Goal: Task Accomplishment & Management: Use online tool/utility

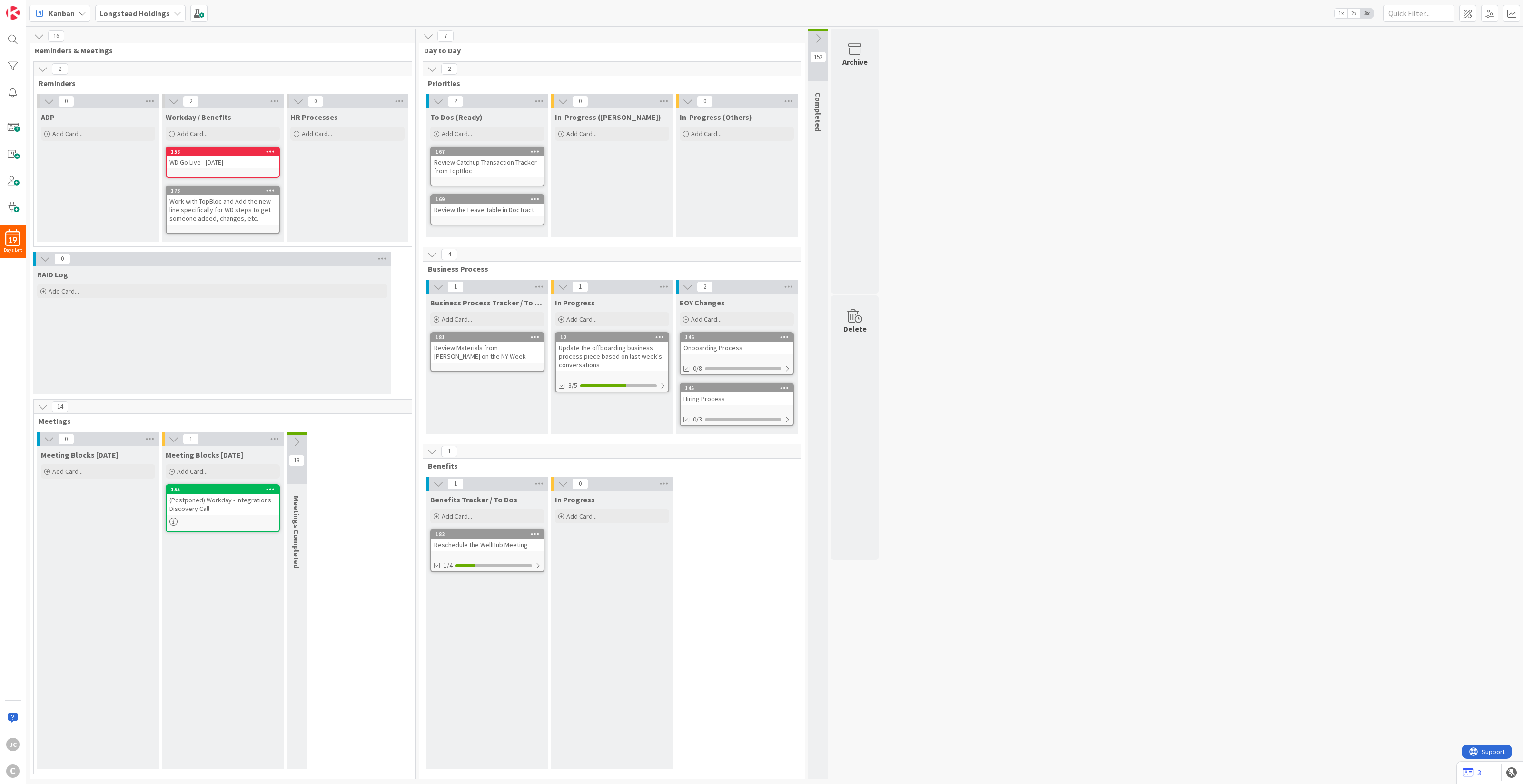
click at [82, 486] on div "Meeting Blocks [DATE] Add Card..." at bounding box center [98, 607] width 122 height 322
click at [75, 531] on div "Meeting Blocks [DATE] Add Card..." at bounding box center [98, 607] width 122 height 322
click at [788, 416] on div at bounding box center [787, 420] width 5 height 8
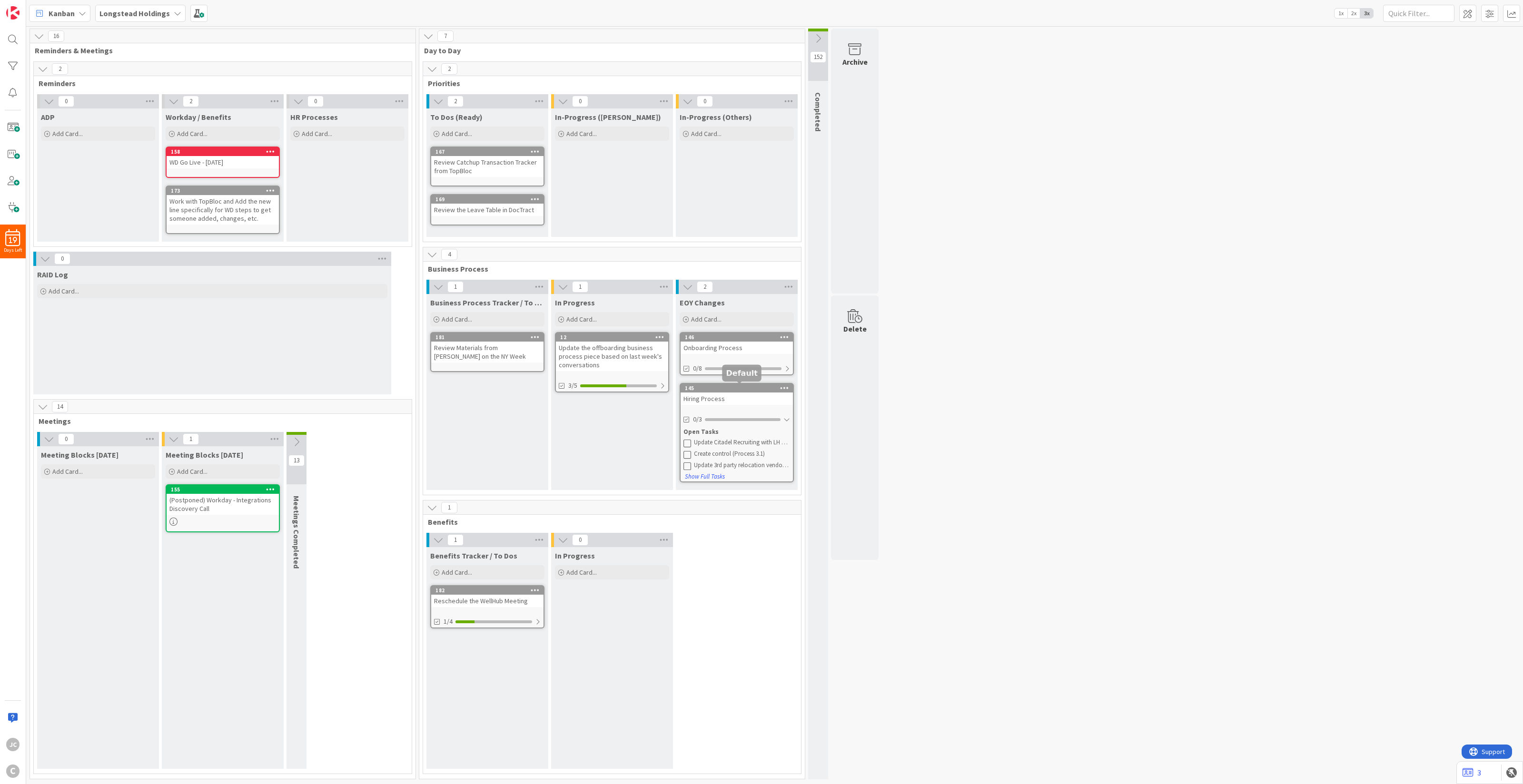
click at [754, 391] on div "145" at bounding box center [736, 388] width 112 height 9
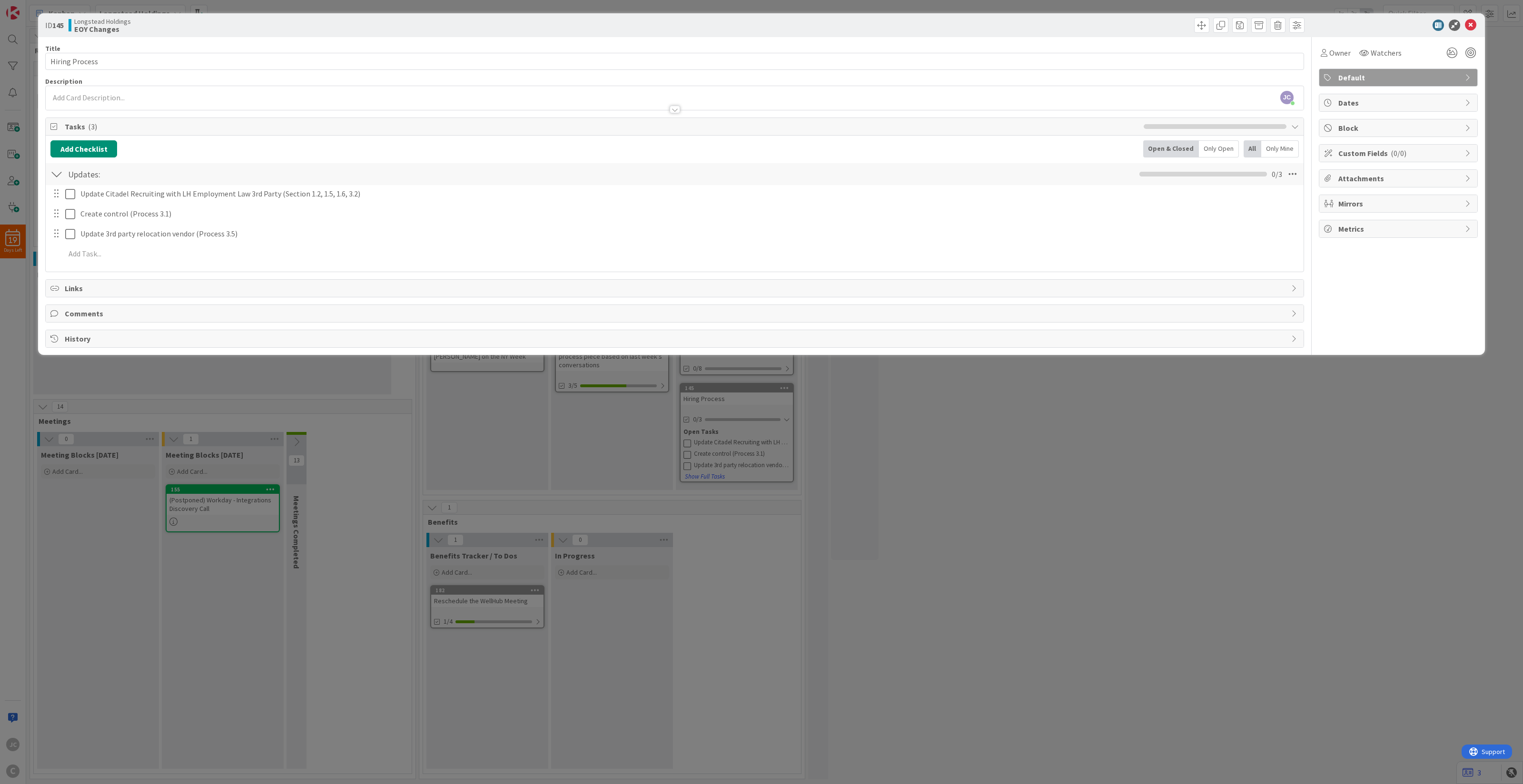
click at [332, 421] on div "ID 145 Longstead Holdings EOY Changes Title 14 / 128 Hiring Process Description…" at bounding box center [761, 392] width 1523 height 784
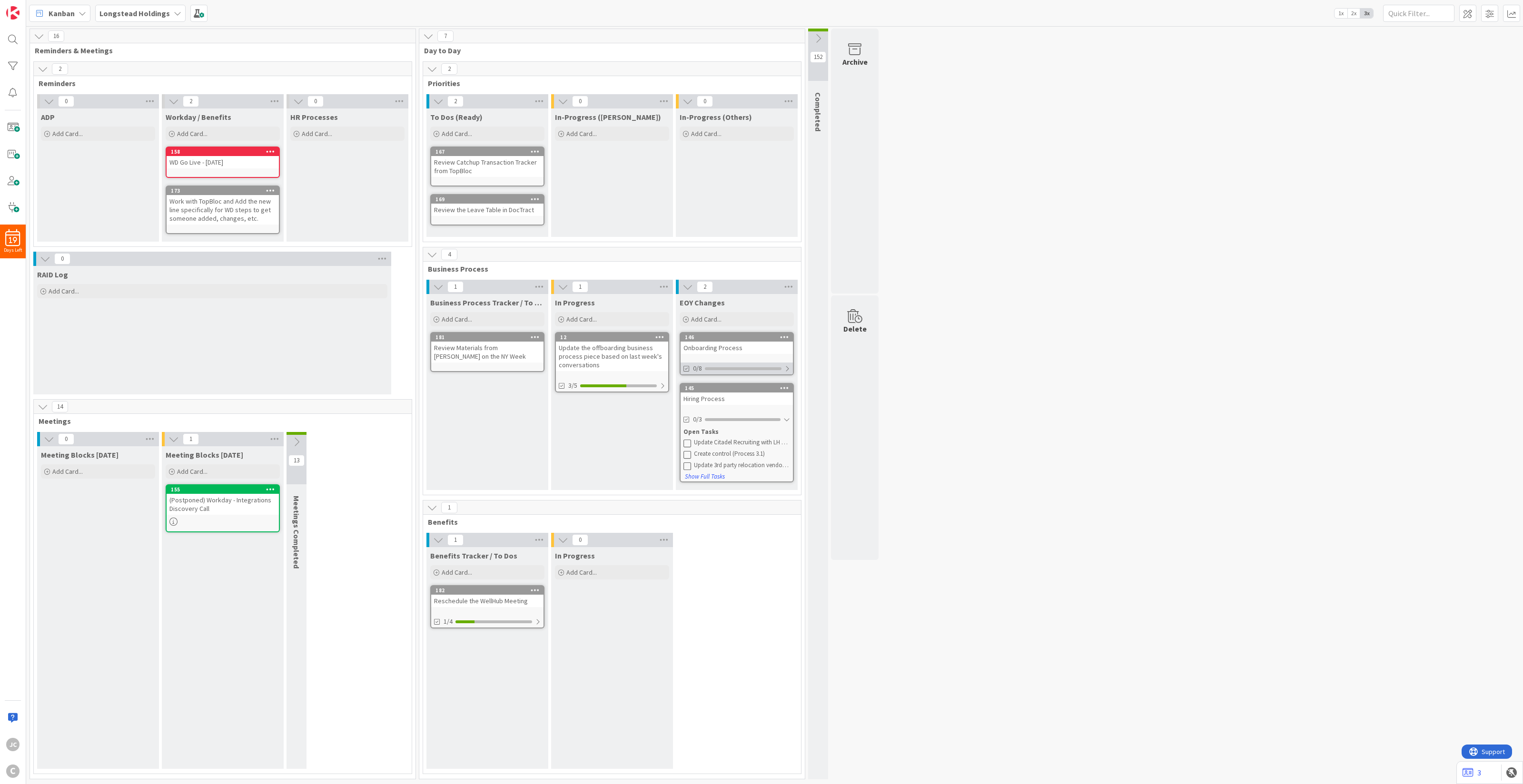
click at [787, 365] on div at bounding box center [787, 369] width 5 height 8
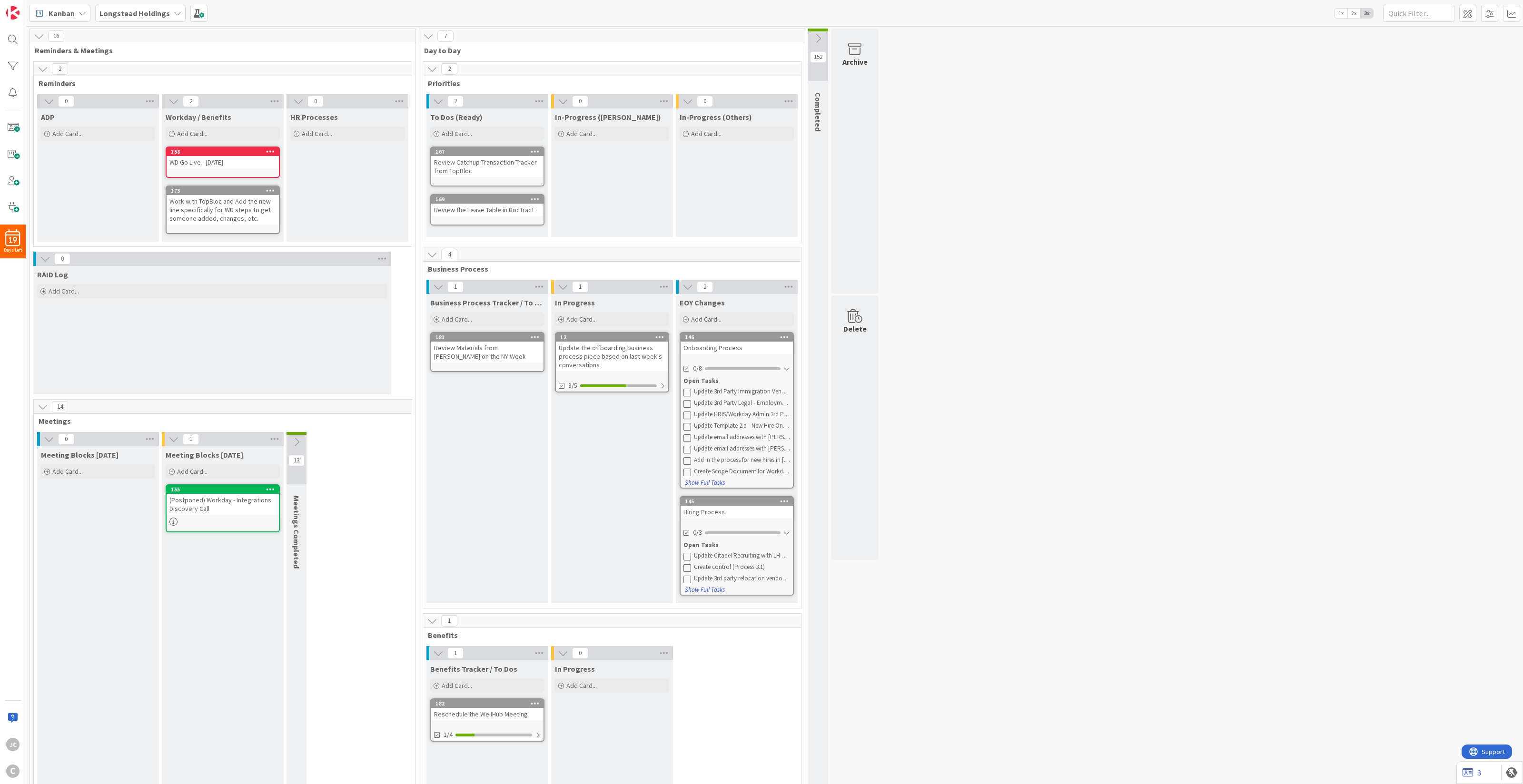
click at [729, 349] on div "Onboarding Process" at bounding box center [736, 348] width 112 height 12
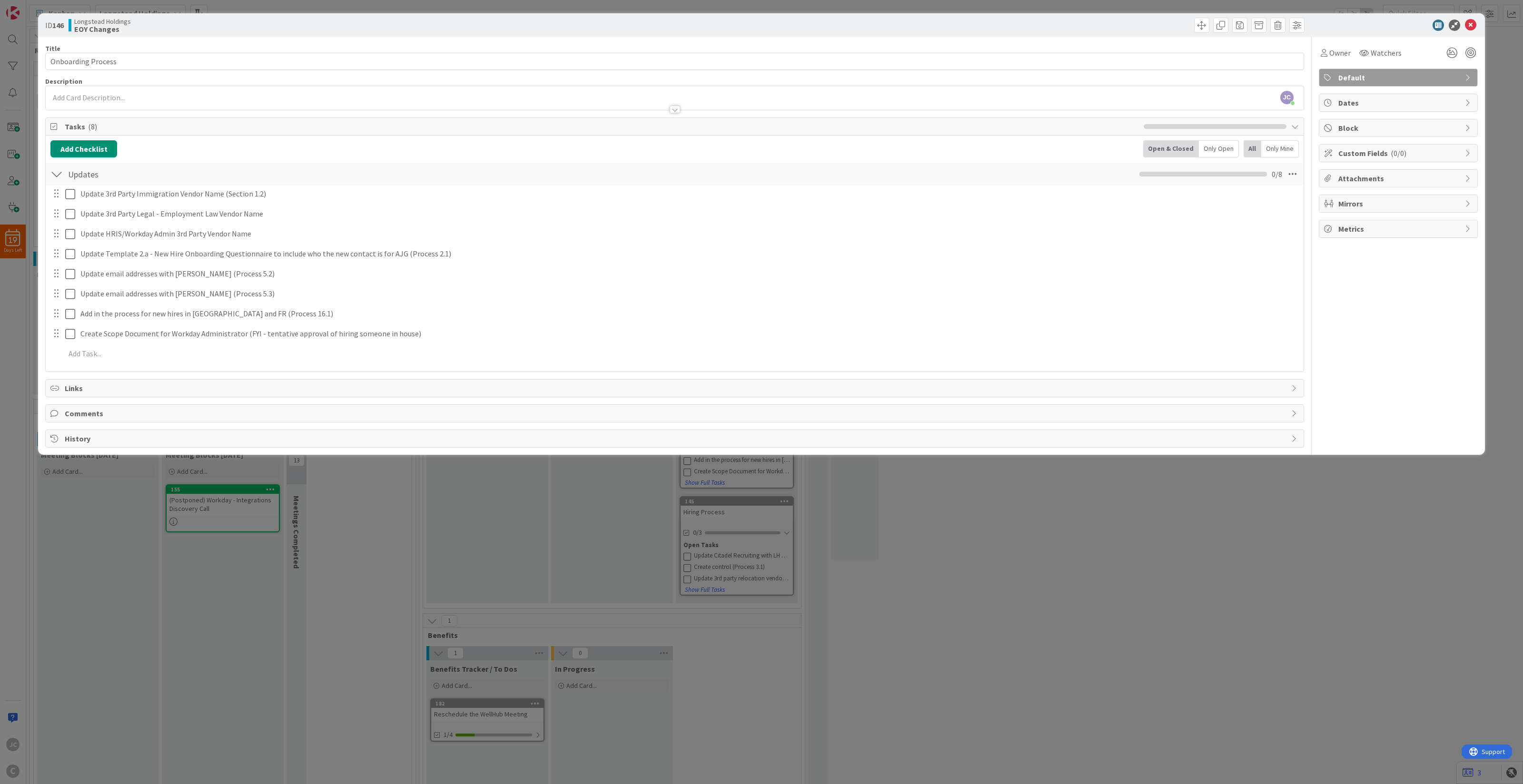
click at [436, 598] on div "ID 146 Longstead Holdings EOY Changes Title 18 / 128 Onboarding Process Descrip…" at bounding box center [761, 392] width 1523 height 784
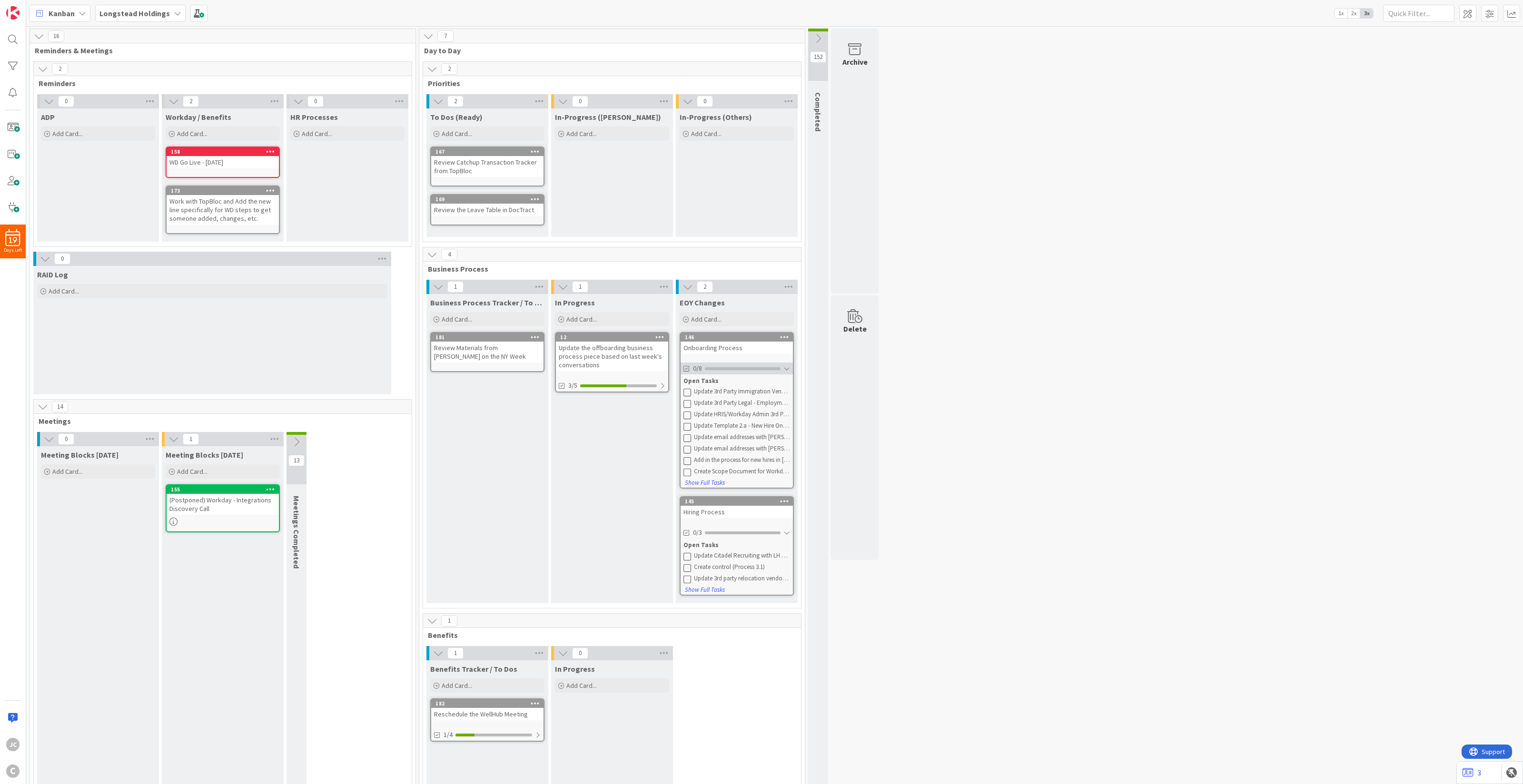
click at [788, 369] on div at bounding box center [787, 369] width 7 height 8
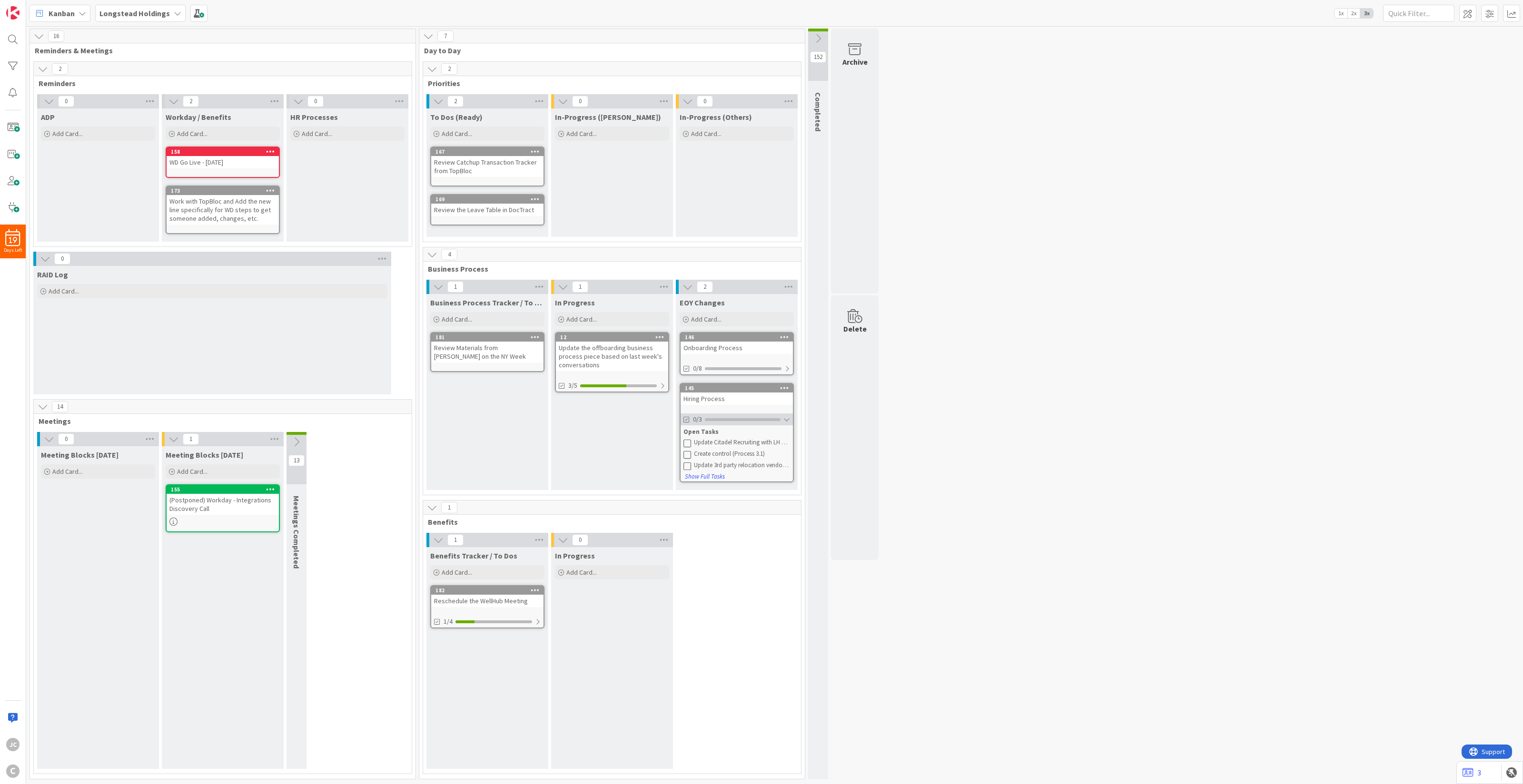
click at [784, 416] on div at bounding box center [787, 420] width 7 height 8
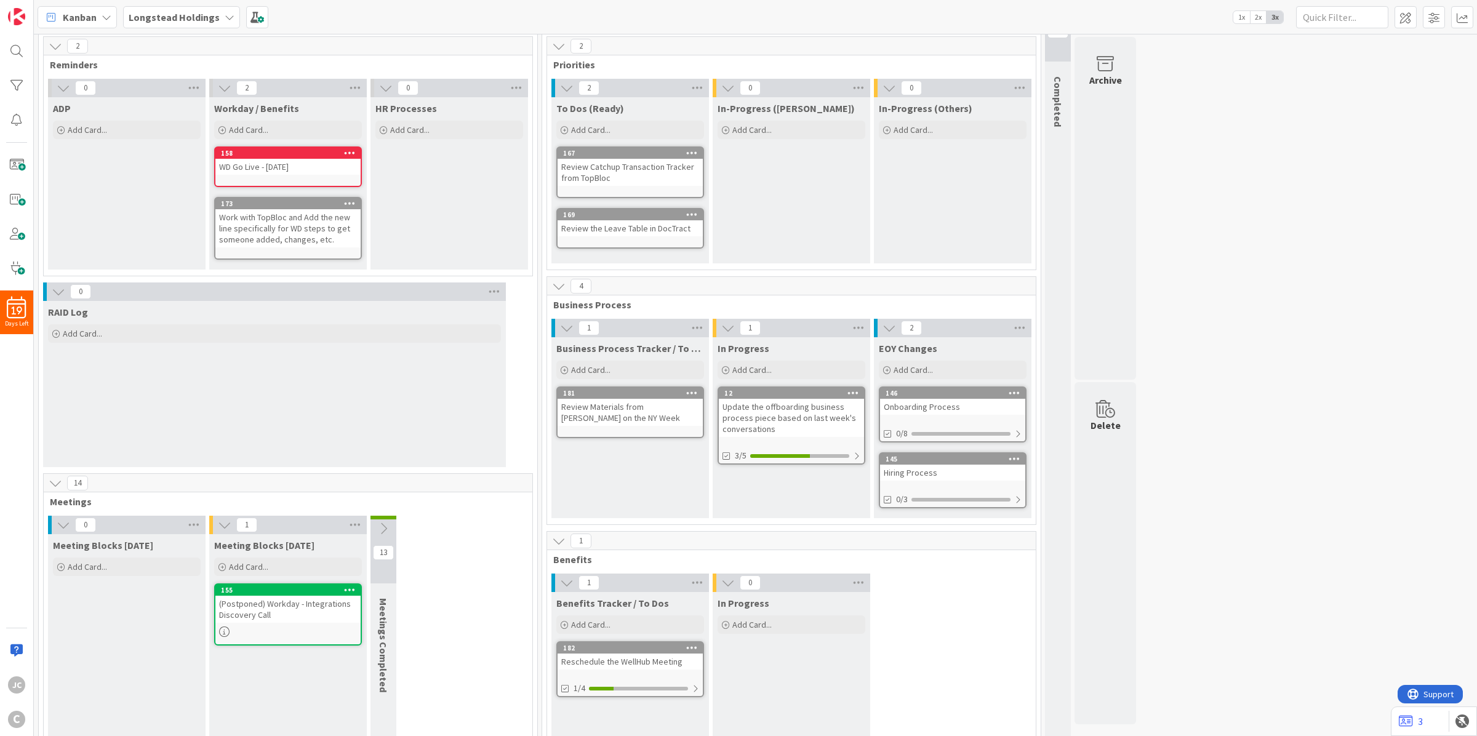
scroll to position [84, 0]
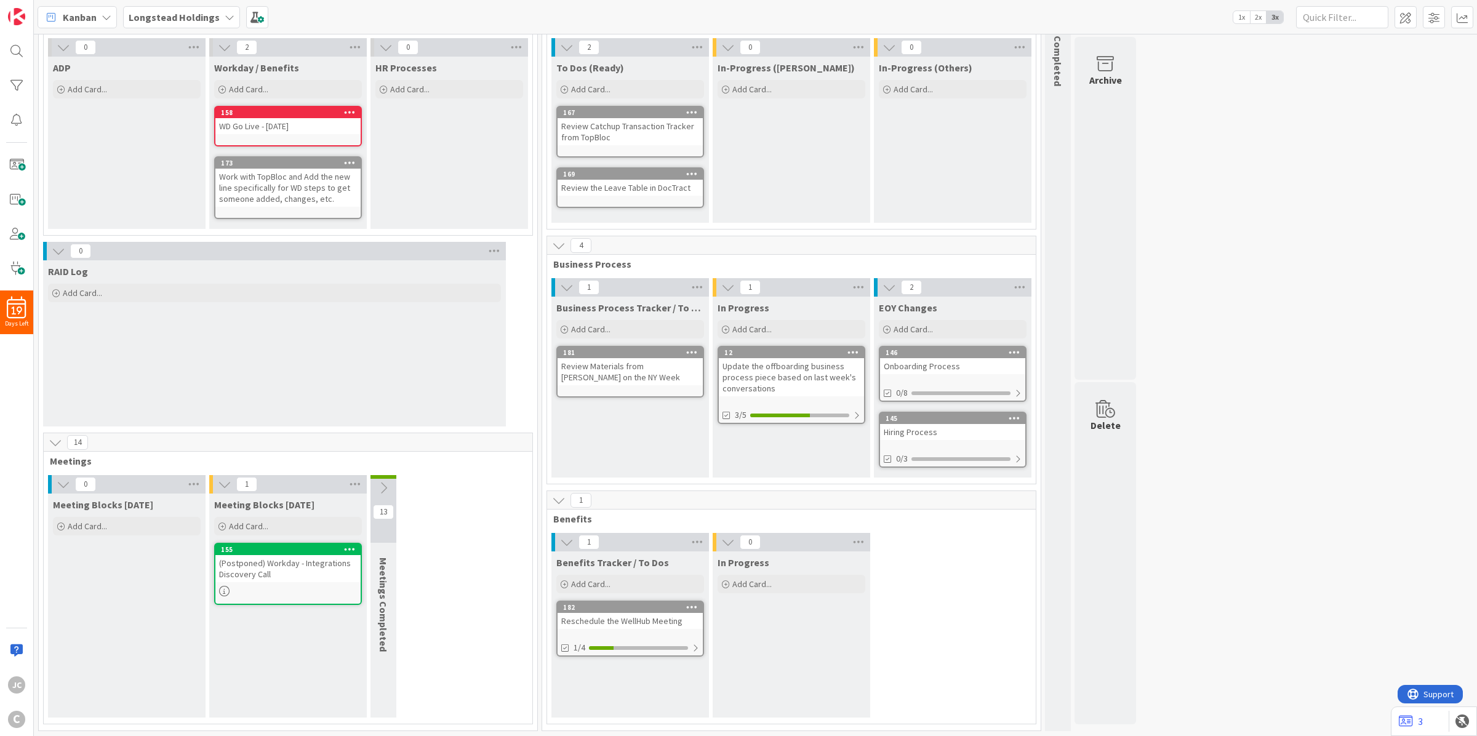
click at [374, 494] on button at bounding box center [383, 488] width 26 height 18
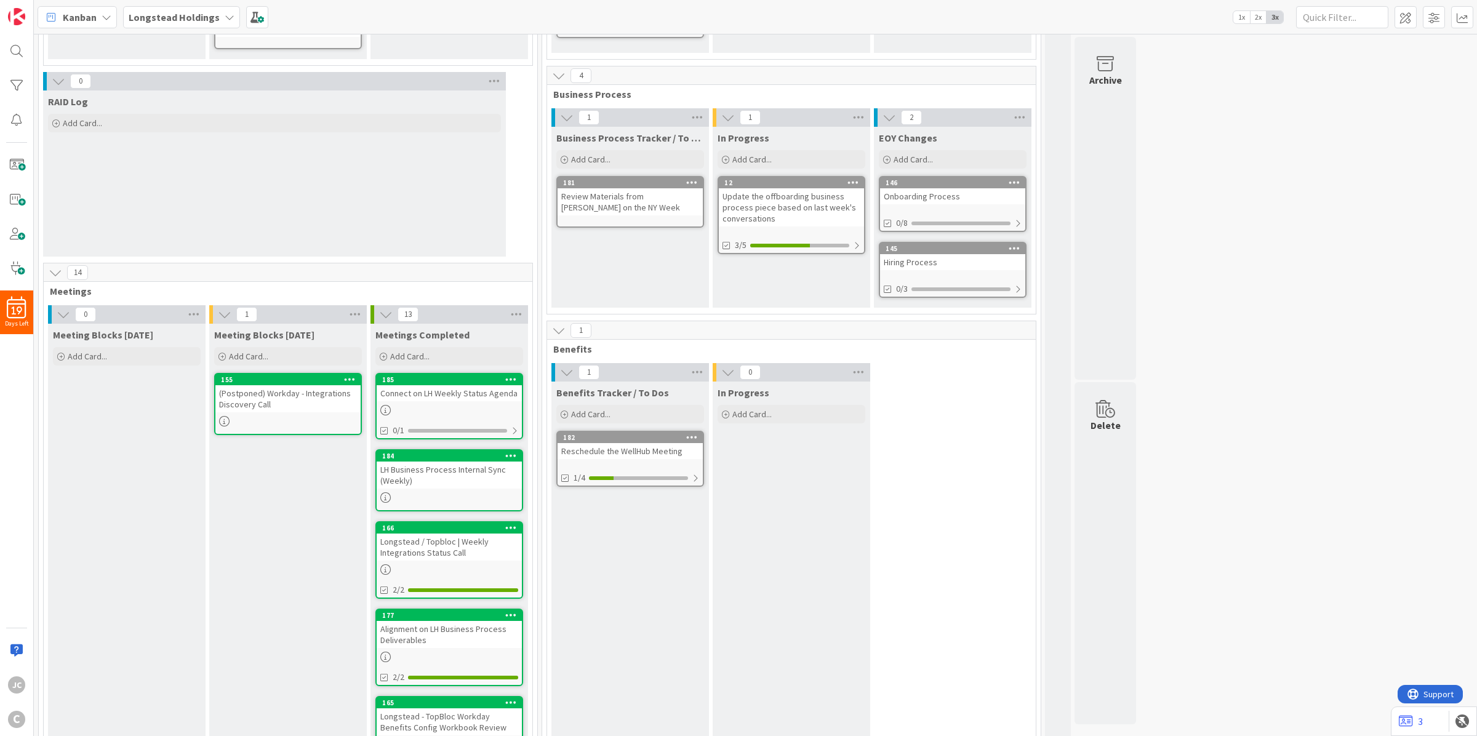
scroll to position [314, 0]
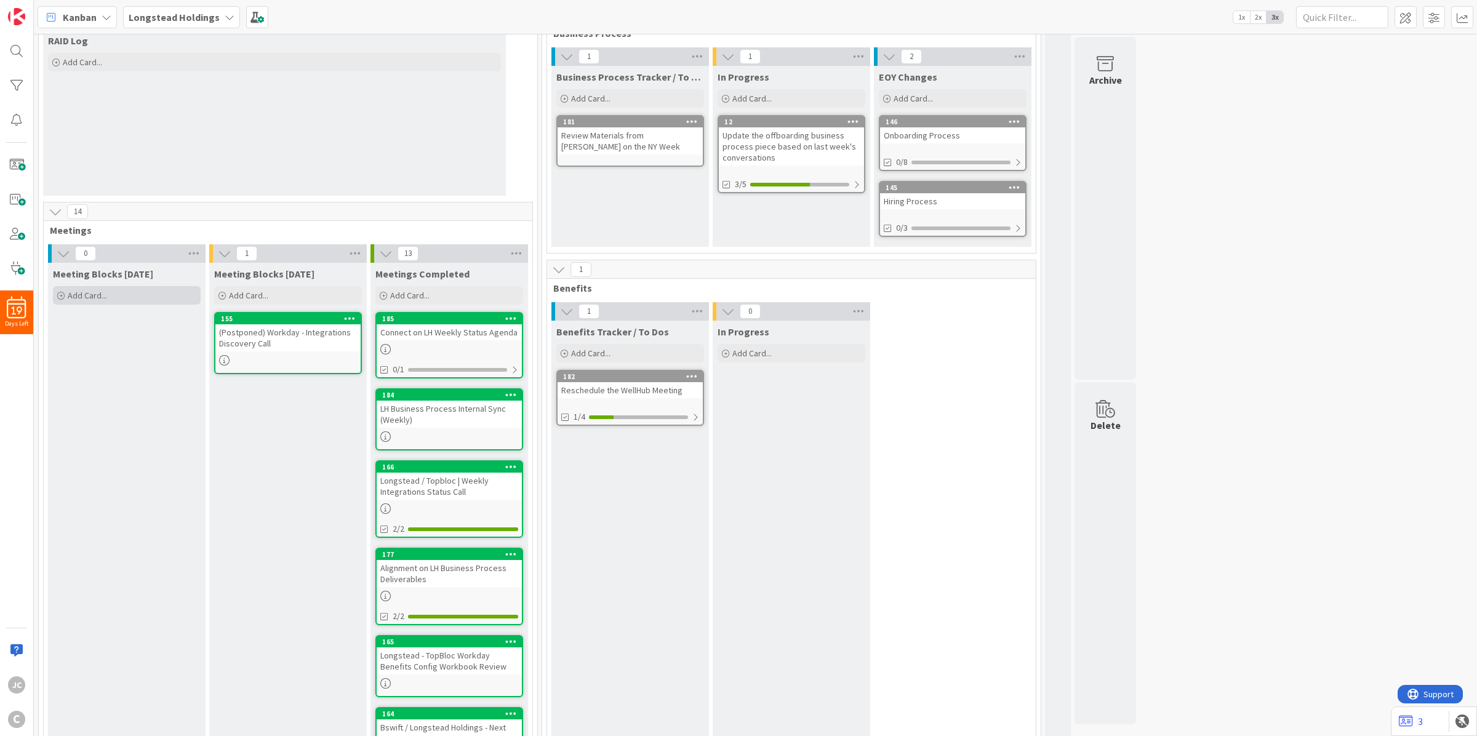
click at [121, 297] on div "Add Card..." at bounding box center [127, 295] width 148 height 18
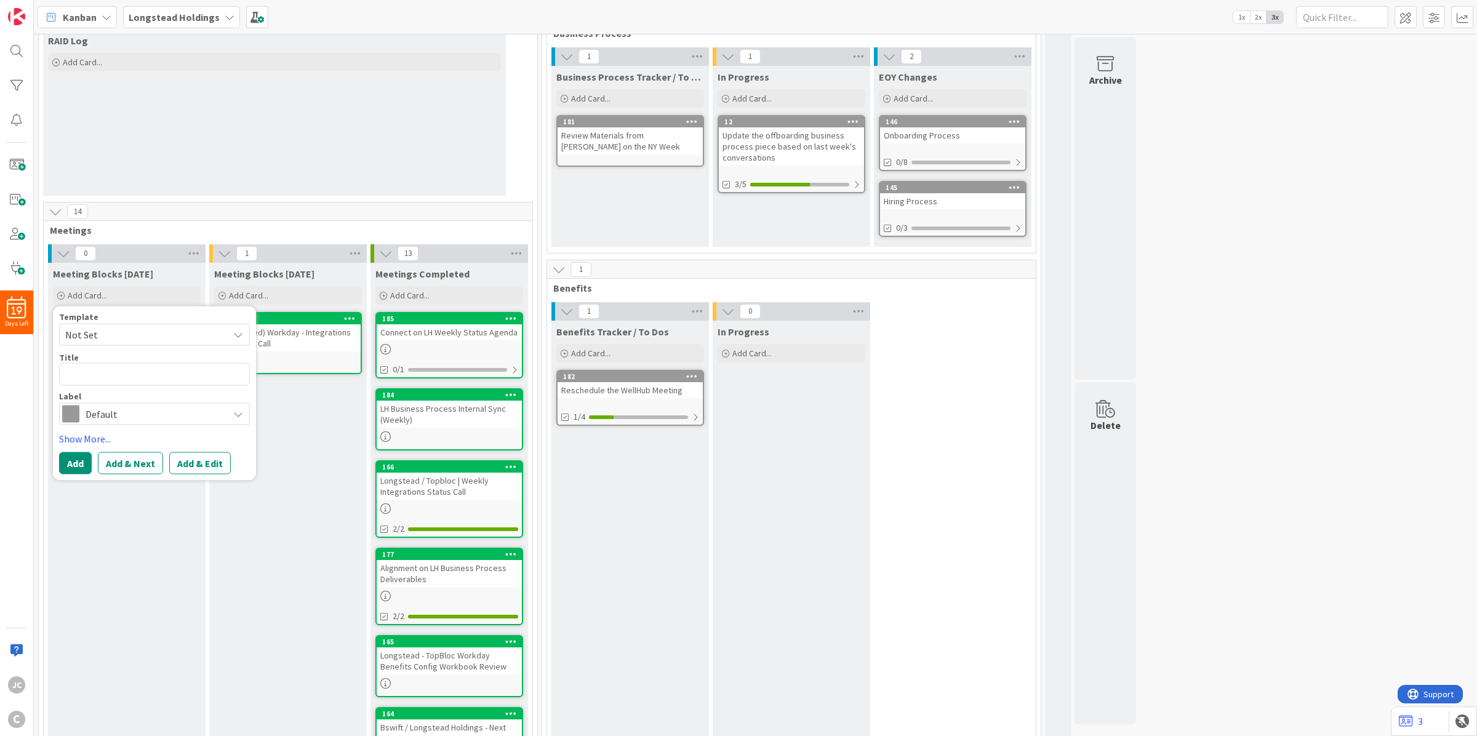
click at [127, 333] on span "Not Set" at bounding box center [142, 335] width 154 height 16
click at [176, 385] on span "Meetings" at bounding box center [164, 387] width 176 height 16
type textarea "x"
type textarea "Meetings"
click at [160, 370] on textarea "Meetings" at bounding box center [154, 374] width 191 height 23
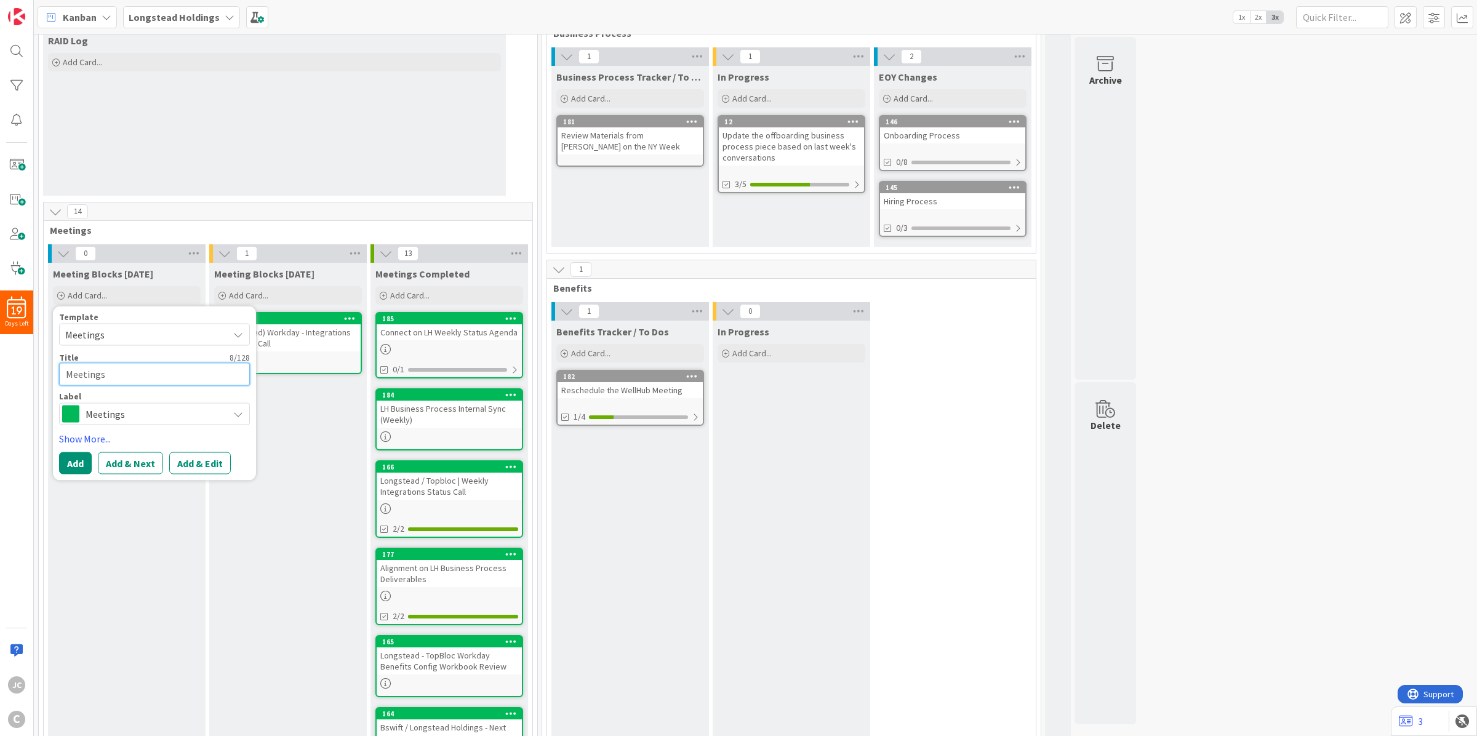
click at [160, 370] on textarea "Meetings" at bounding box center [154, 374] width 191 height 23
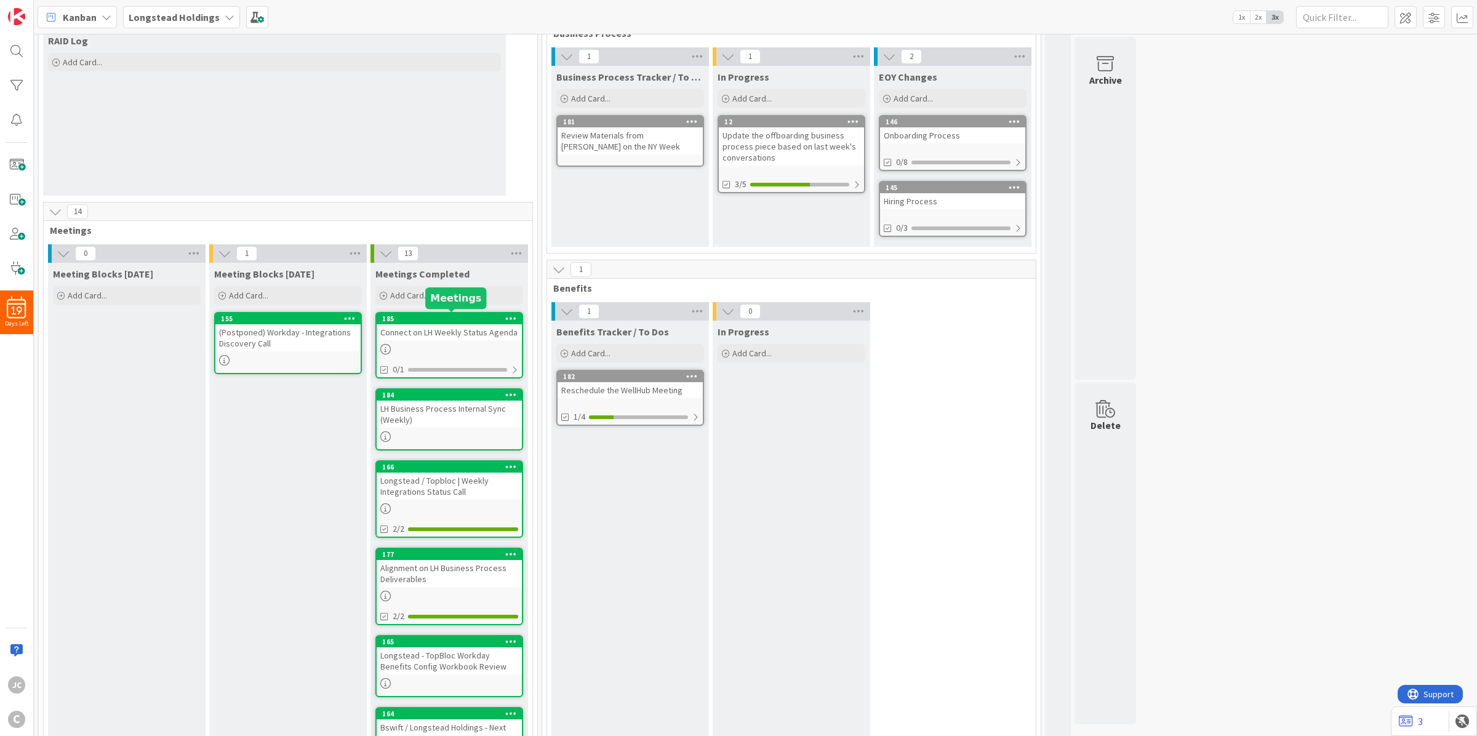
click at [457, 314] on div "185" at bounding box center [452, 318] width 140 height 9
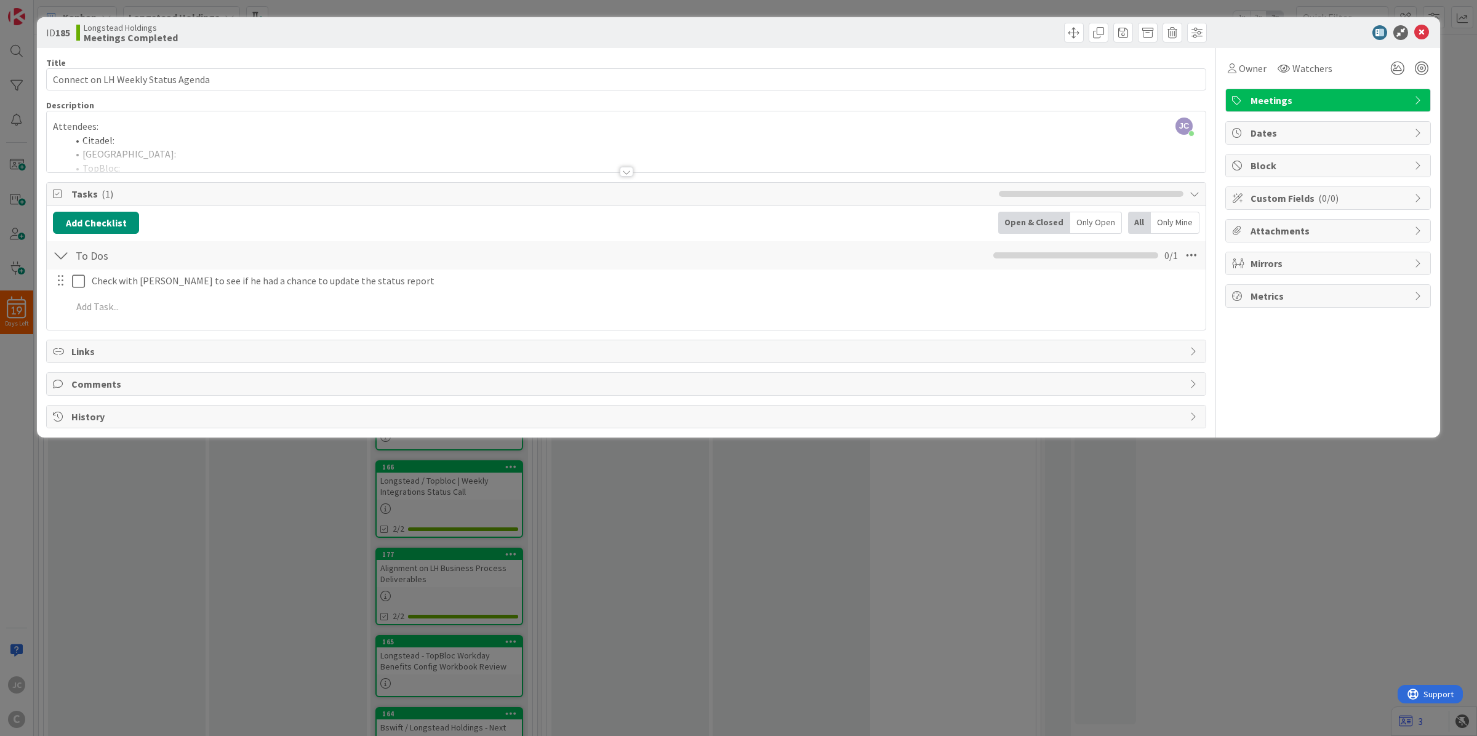
click at [237, 34] on div "Longstead Holdings Meetings Completed" at bounding box center [349, 33] width 547 height 20
click at [485, 401] on div "Title 34 / 128 Connect on LH Weekly Status Agenda Description [PERSON_NAME] [PE…" at bounding box center [626, 238] width 1160 height 380
click at [479, 411] on span "History" at bounding box center [627, 416] width 1112 height 15
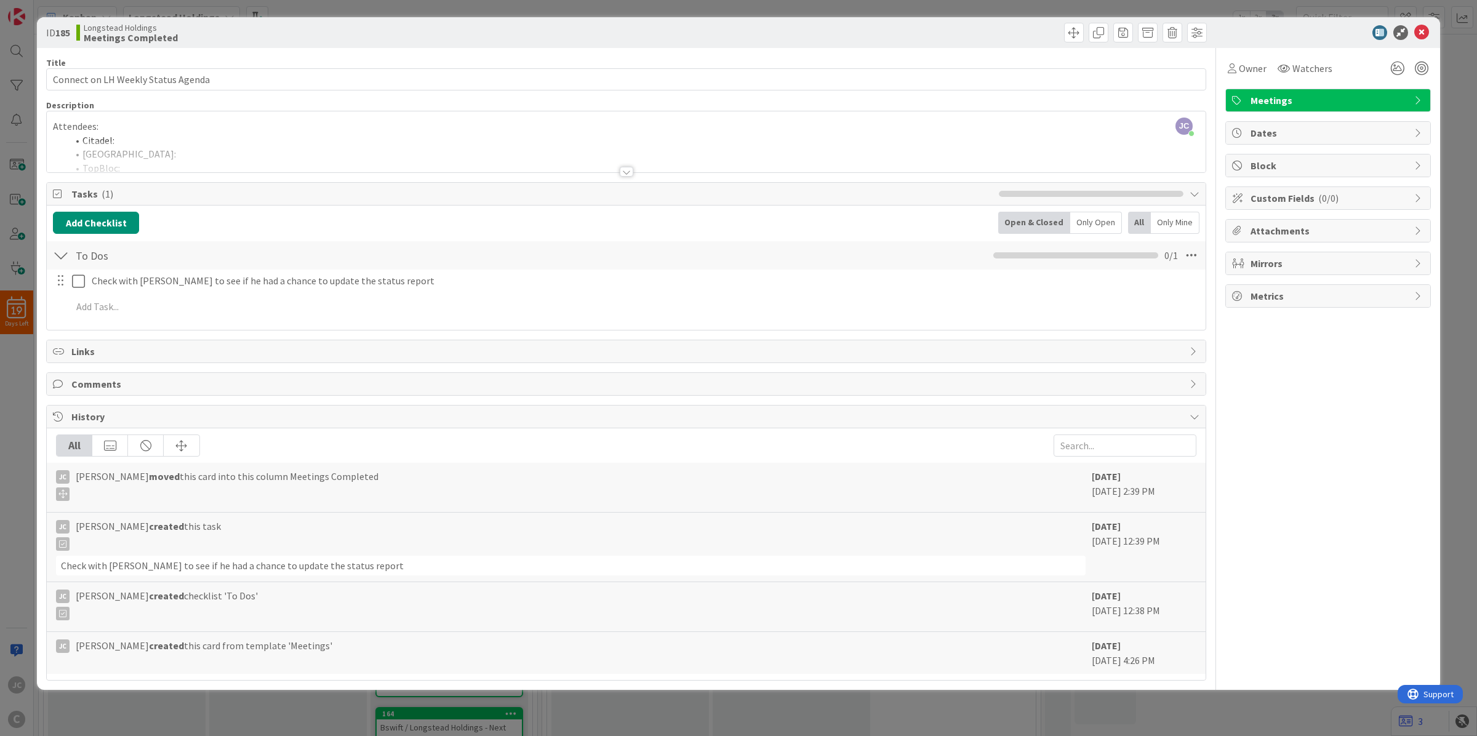
click at [254, 712] on div "ID 185 Longstead Holdings Meetings Completed Title 34 / 128 Connect on LH Weekl…" at bounding box center [738, 368] width 1477 height 736
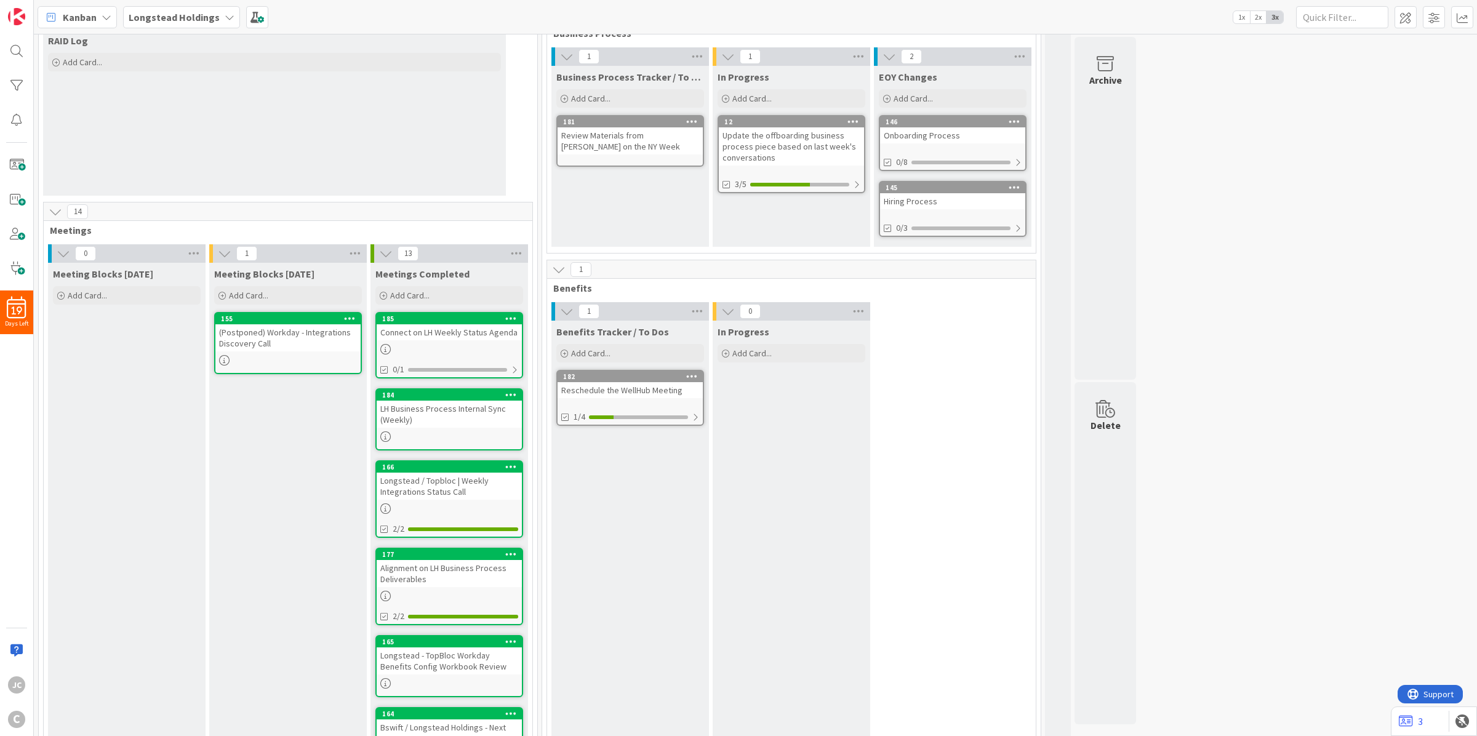
click at [355, 317] on icon at bounding box center [350, 318] width 12 height 9
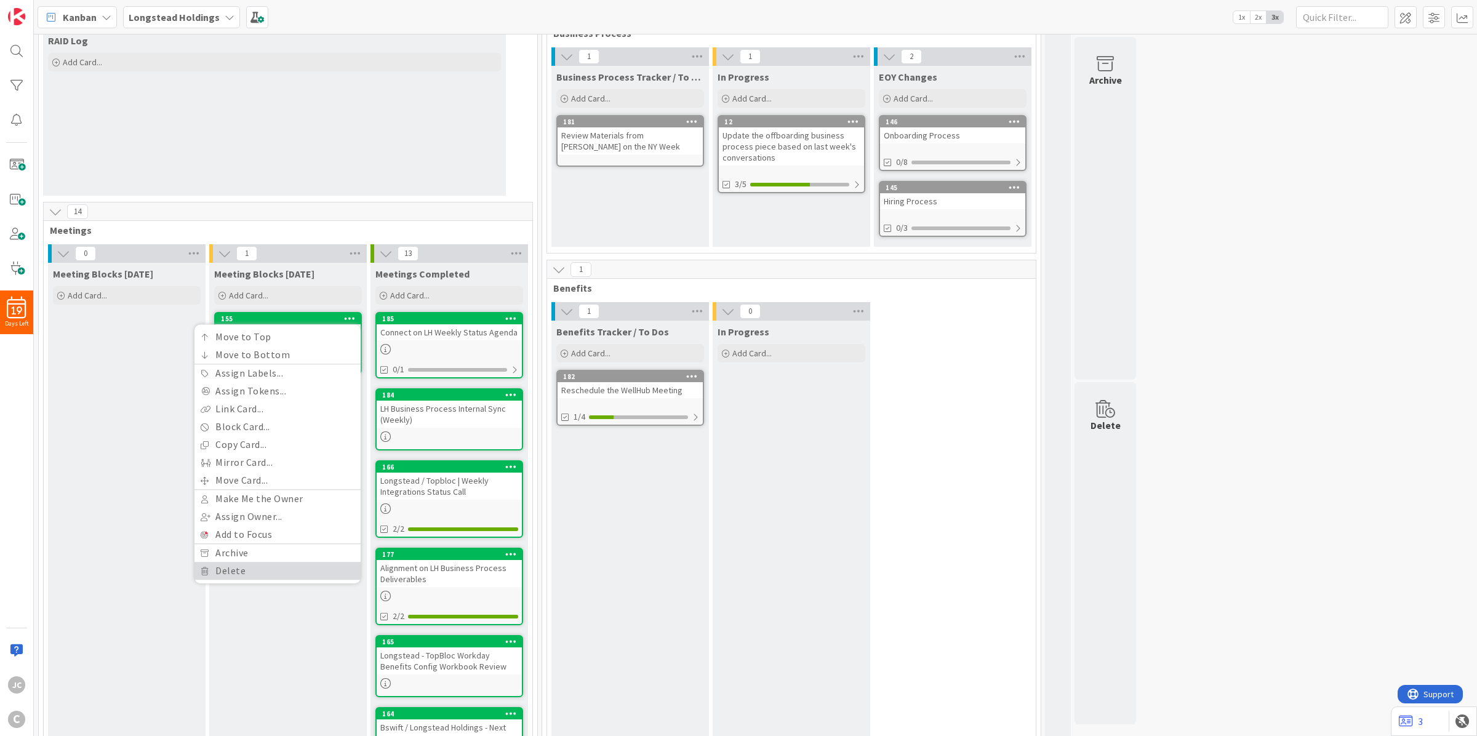
click at [289, 566] on link "Delete" at bounding box center [277, 571] width 166 height 18
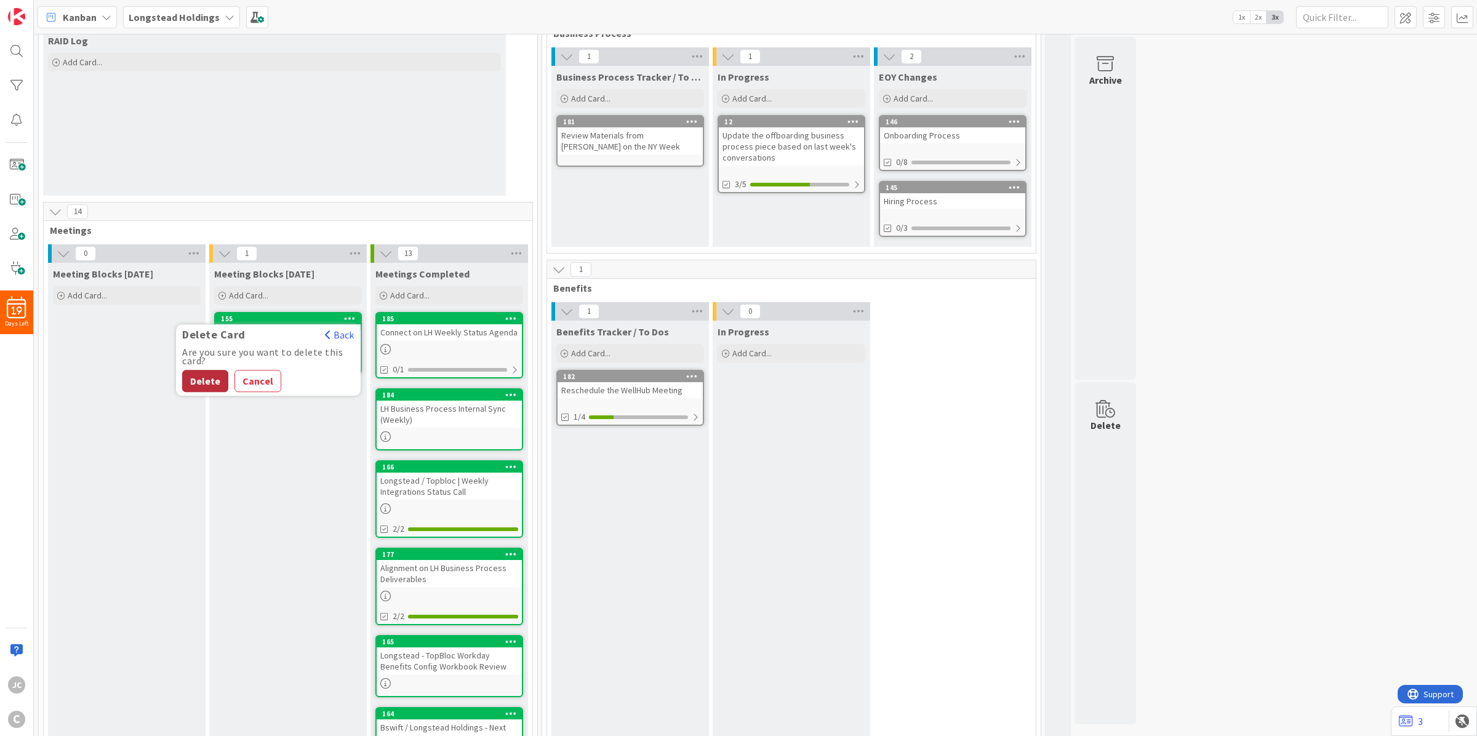
click at [207, 377] on button "Delete" at bounding box center [205, 381] width 46 height 22
click at [112, 293] on div "Add Card..." at bounding box center [127, 295] width 148 height 18
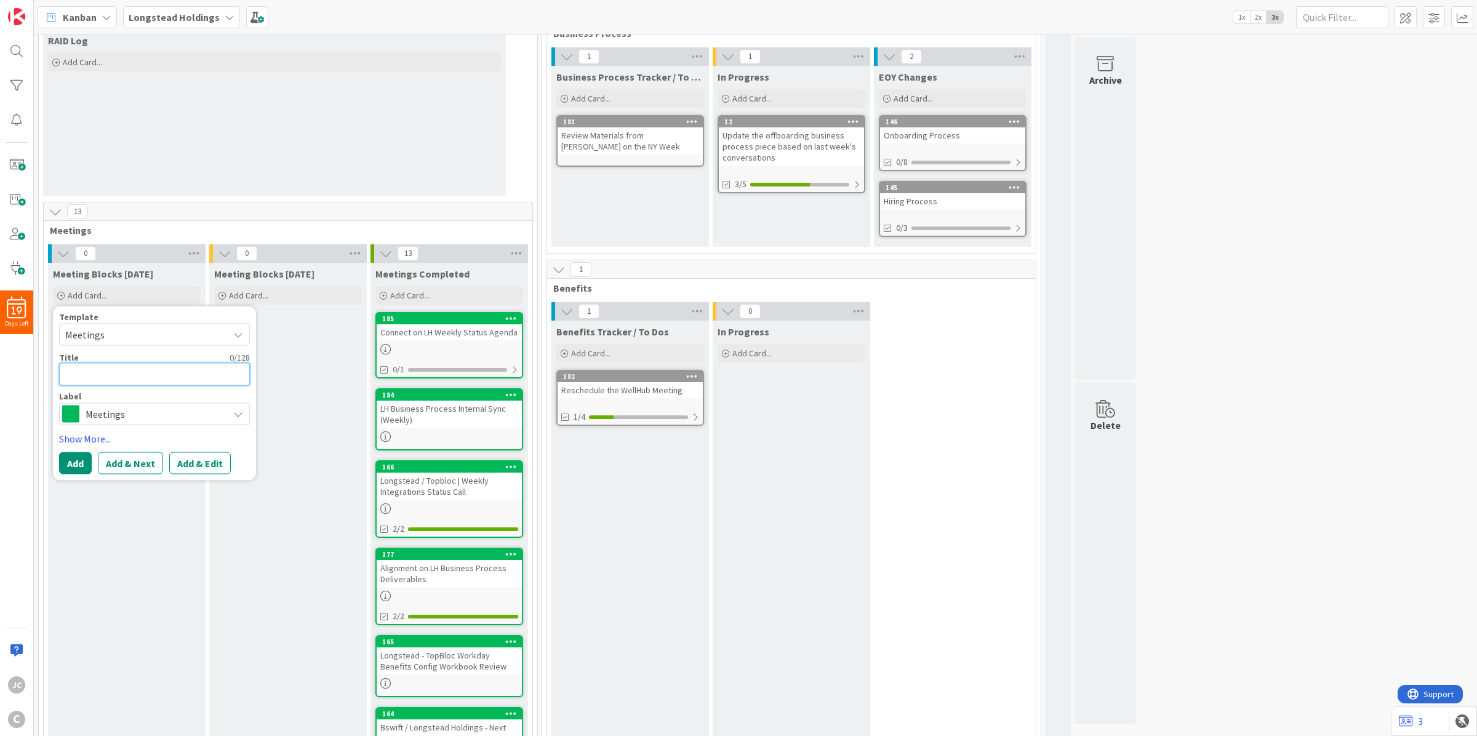
click at [122, 366] on textarea at bounding box center [154, 374] width 191 height 23
paste textarea "Weekly Touchpoint ([DATE]): Longstead / [PERSON_NAME] / CCC"
type textarea "x"
type textarea "Weekly Touchpoint ([DATE]): Longstead / [PERSON_NAME] / CCC"
click at [71, 476] on button "Add" at bounding box center [75, 477] width 33 height 22
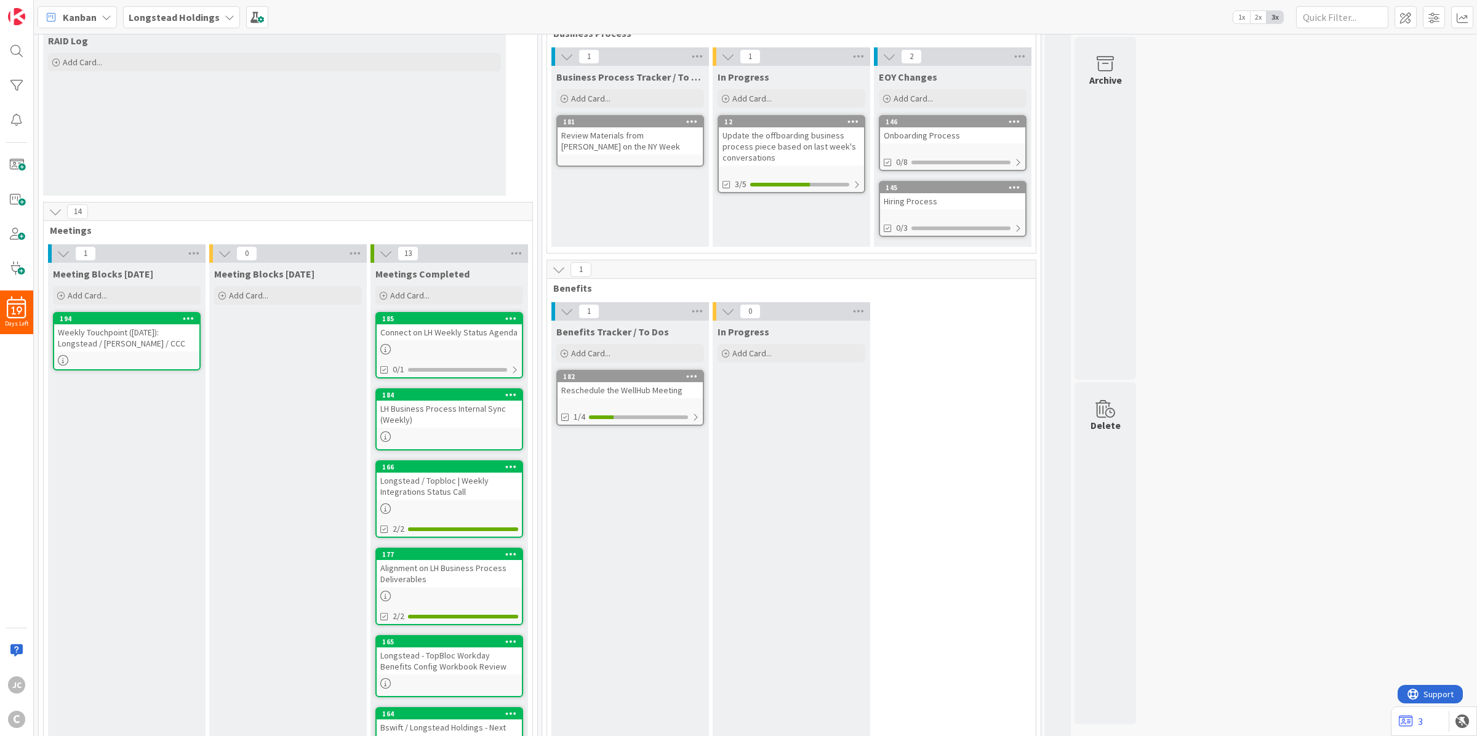
click at [121, 400] on div "Meeting Blocks [DATE] Add Card... Template Not Set Not Set Meetings Edit Card T…" at bounding box center [127, 695] width 158 height 864
click at [113, 268] on span "Meeting Blocks [DATE]" at bounding box center [103, 274] width 100 height 12
click at [108, 291] on div "Add Card..." at bounding box center [127, 295] width 148 height 18
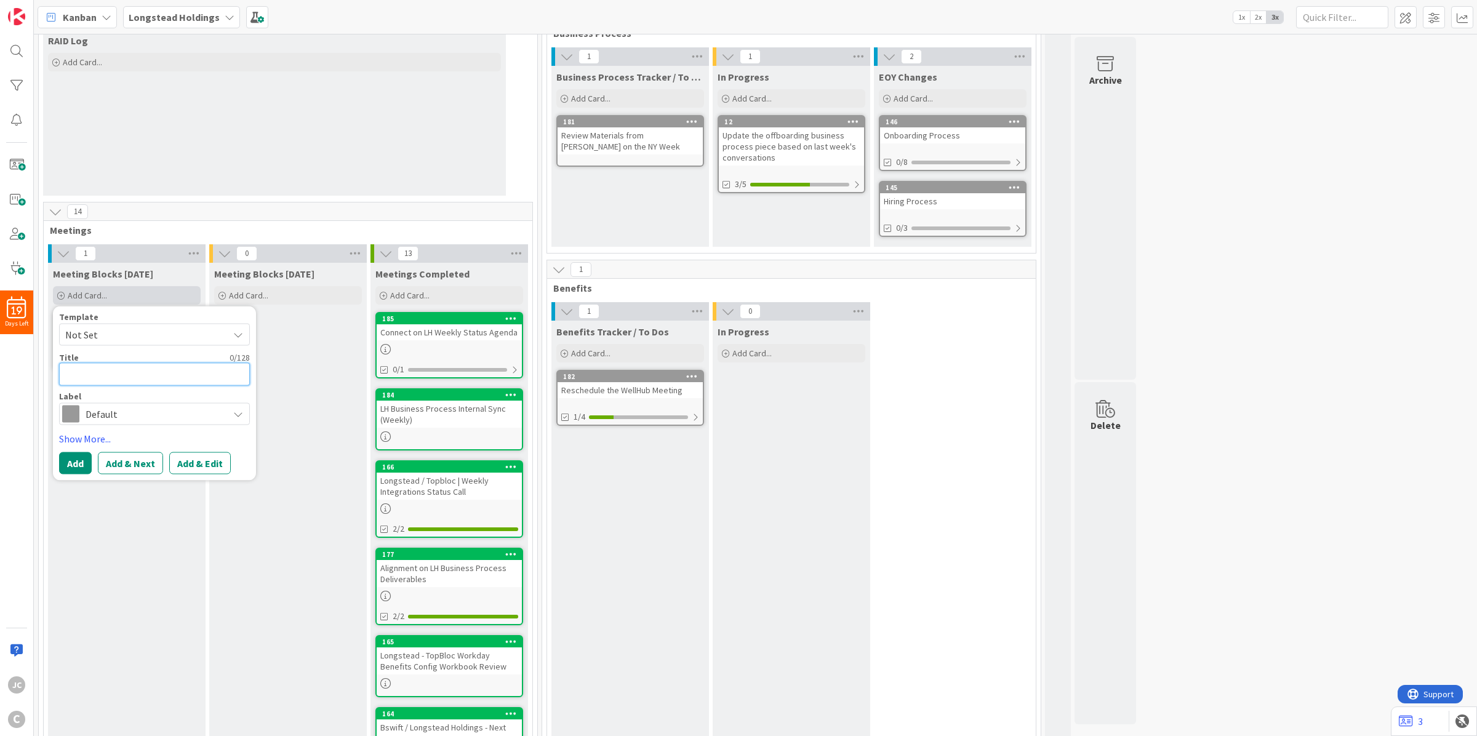
paste textarea "Longstead - Discuss Workday Job Profiles/Comp Grades"
type textarea "x"
type textarea "Longstead - Discuss Workday Job Profiles/Comp Grades"
click at [124, 337] on span "Not Set" at bounding box center [142, 335] width 154 height 16
click at [124, 383] on span "Meetings" at bounding box center [164, 387] width 176 height 16
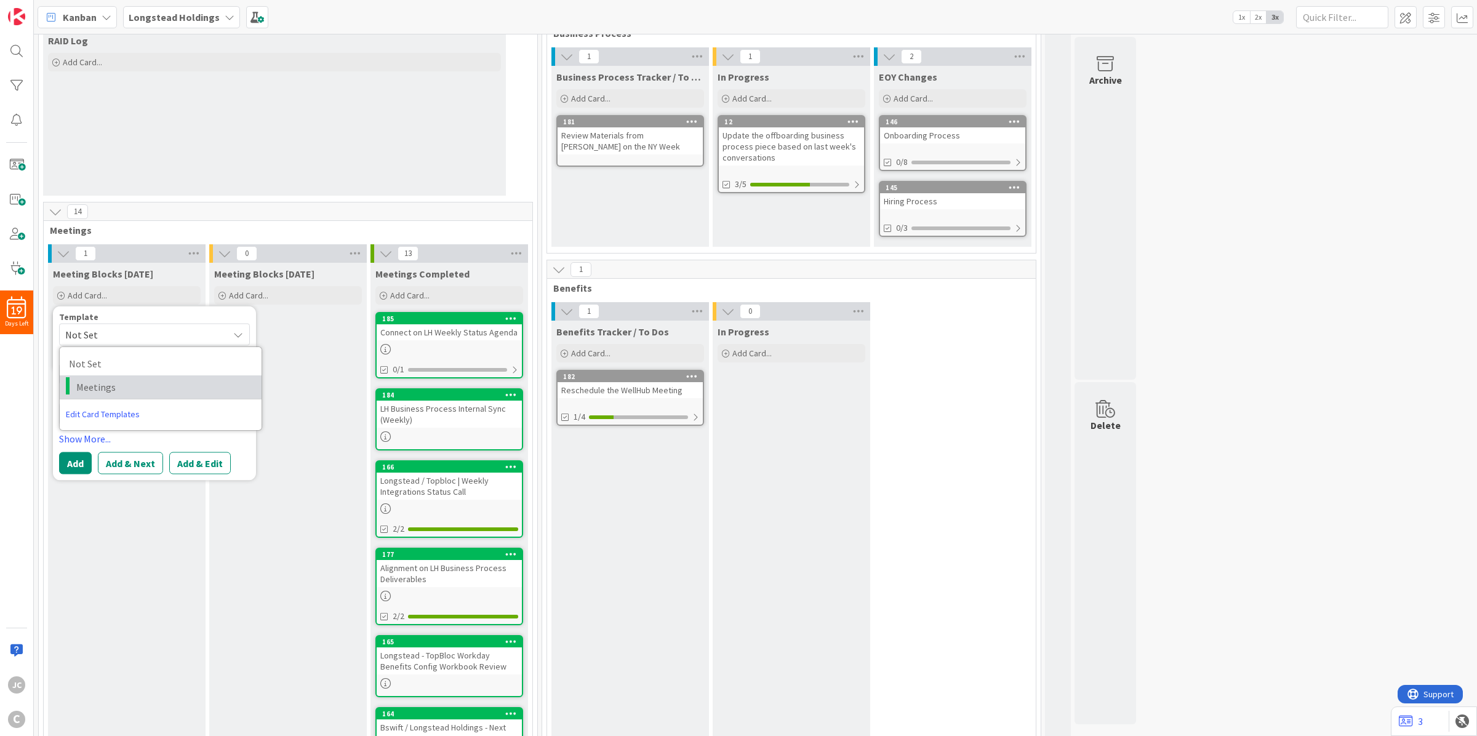
type textarea "x"
type textarea "Meetings"
click at [126, 377] on textarea "Meetings" at bounding box center [154, 374] width 191 height 23
paste textarea "Longstead - Discuss Workday Job Profiles/Comp Grade"
type textarea "x"
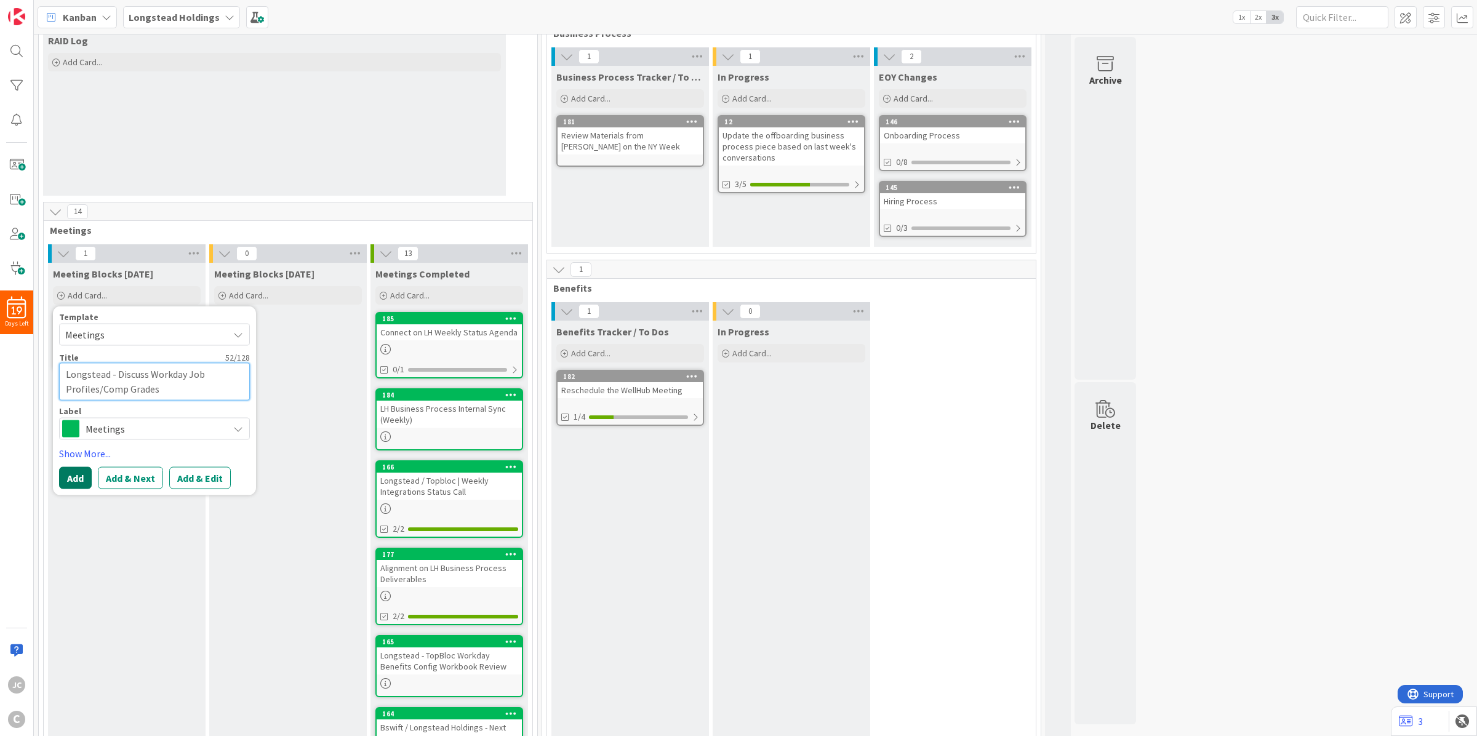
type textarea "Longstead - Discuss Workday Job Profiles/Comp Grades"
click at [62, 482] on button "Add" at bounding box center [75, 477] width 33 height 22
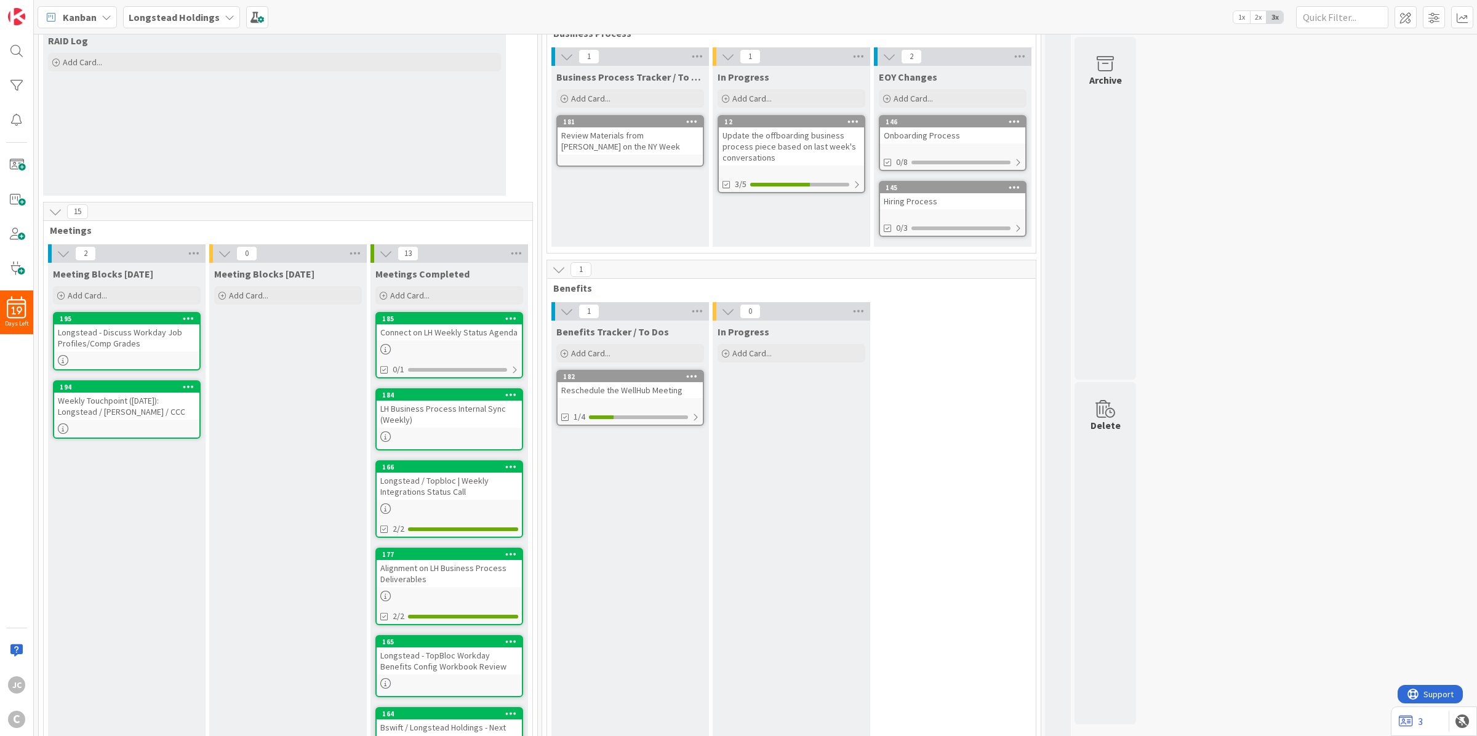
drag, startPoint x: 130, startPoint y: 313, endPoint x: 137, endPoint y: 415, distance: 102.9
click at [154, 474] on div "Meeting Blocks [DATE] Add Card... Template Not Set Not Set Meetings Edit Card T…" at bounding box center [127, 695] width 158 height 864
click at [265, 436] on div "Meeting Blocks [DATE] Add Card..." at bounding box center [288, 695] width 158 height 864
click at [265, 293] on span "Add Card..." at bounding box center [248, 295] width 39 height 11
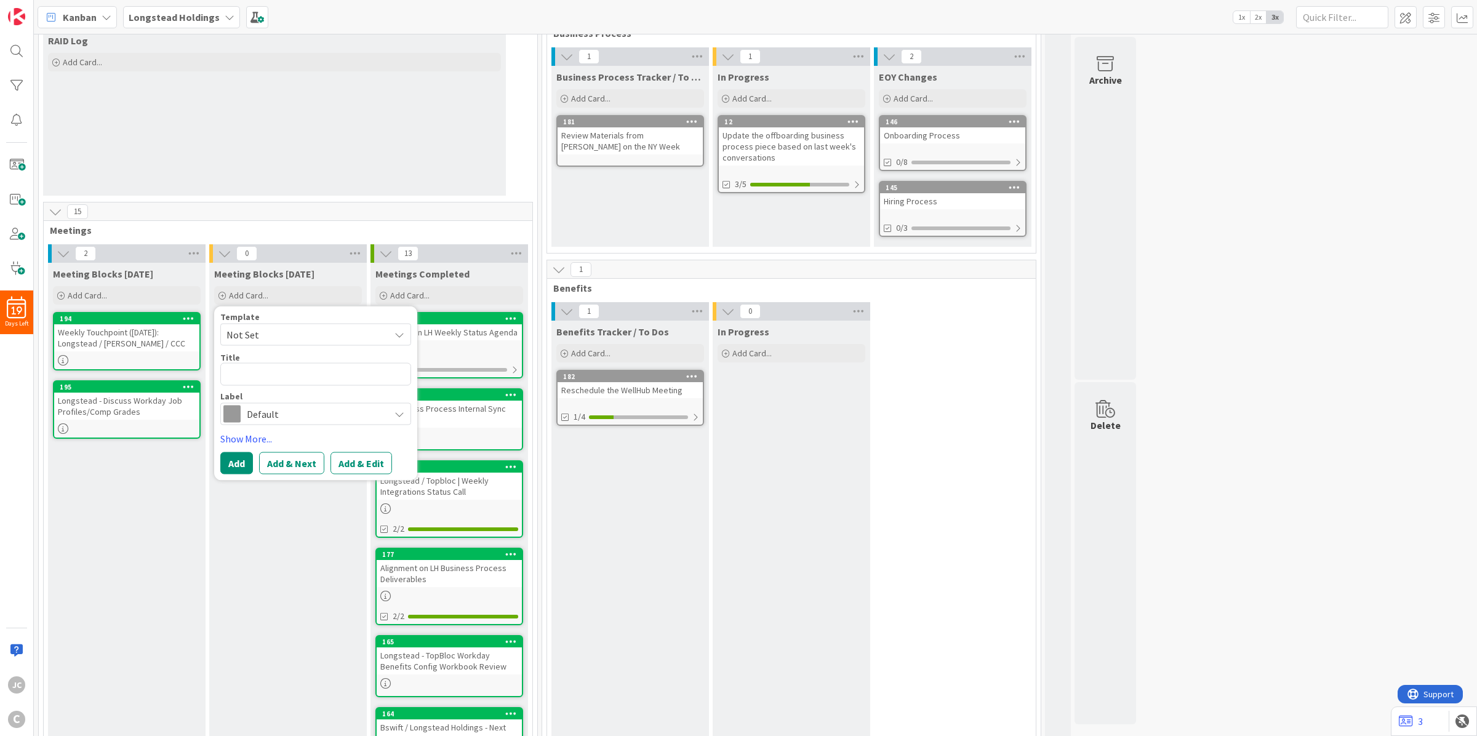
click at [305, 340] on span "Not Set" at bounding box center [303, 335] width 154 height 16
click at [306, 386] on span "Meetings" at bounding box center [325, 387] width 176 height 16
type textarea "x"
type textarea "Meetings"
click at [306, 376] on textarea "Meetings" at bounding box center [315, 374] width 191 height 23
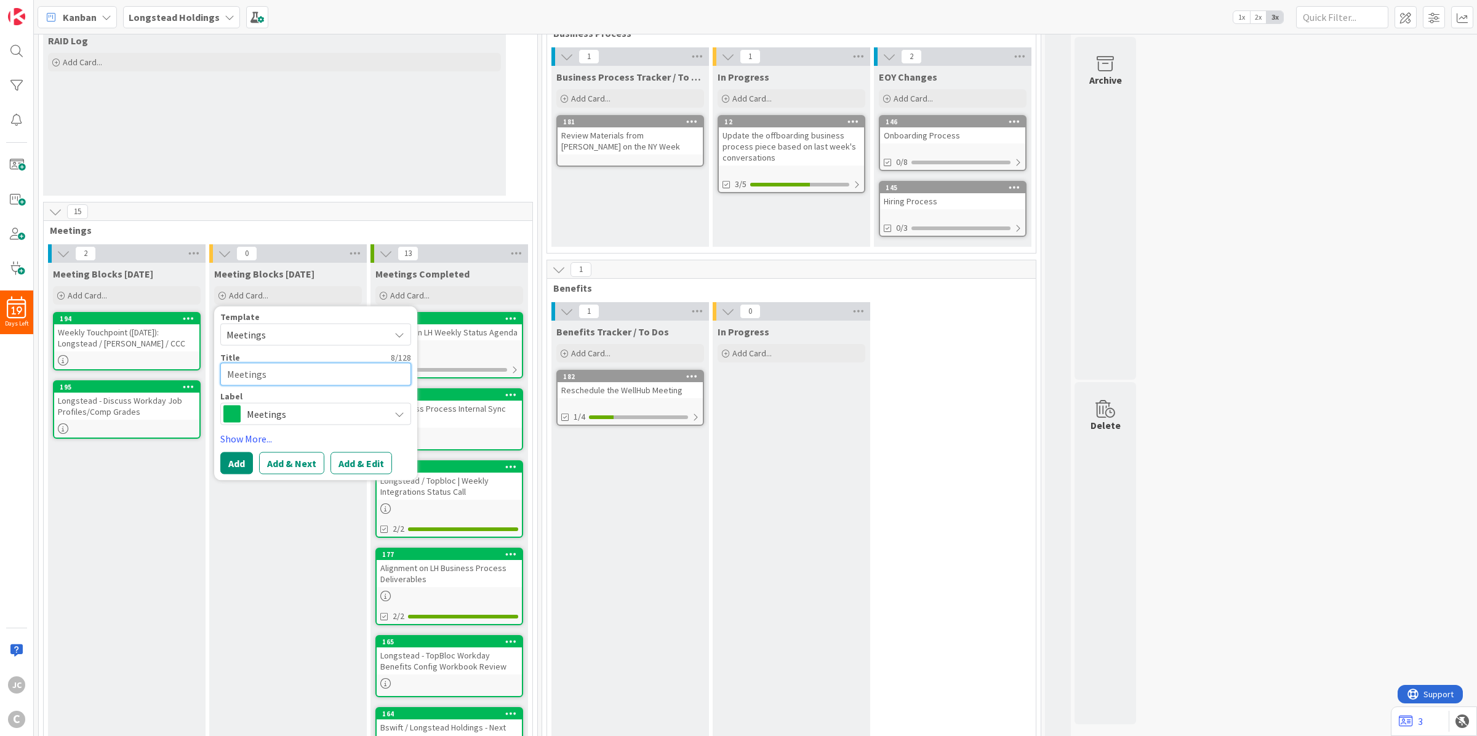
click at [306, 376] on textarea "Meetings" at bounding box center [315, 374] width 191 height 23
paste textarea "Longstead | Health Equity Integration File Feed Discovery Call"
type textarea "x"
type textarea "Longstead | Health Equity Integration File Feed Discovery Call"
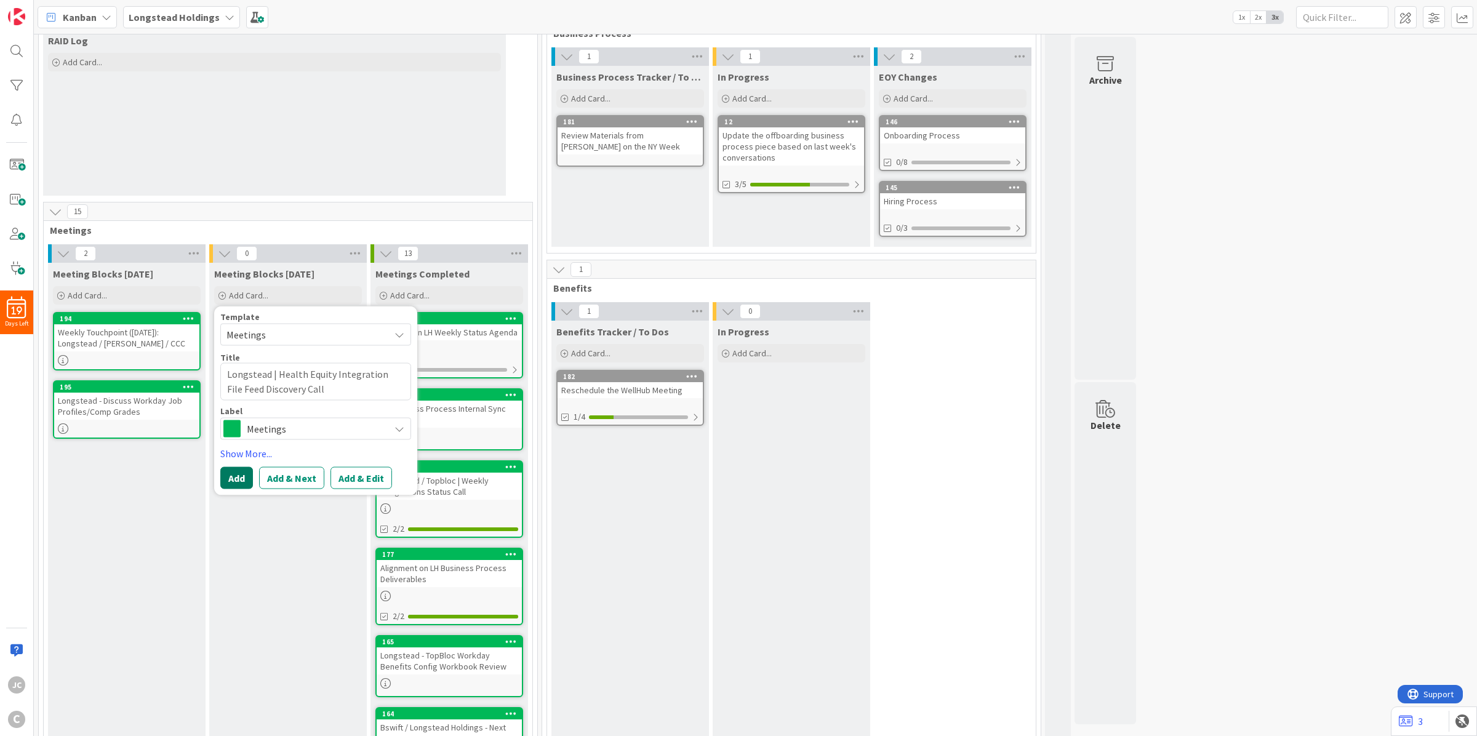
click at [231, 479] on button "Add" at bounding box center [236, 477] width 33 height 22
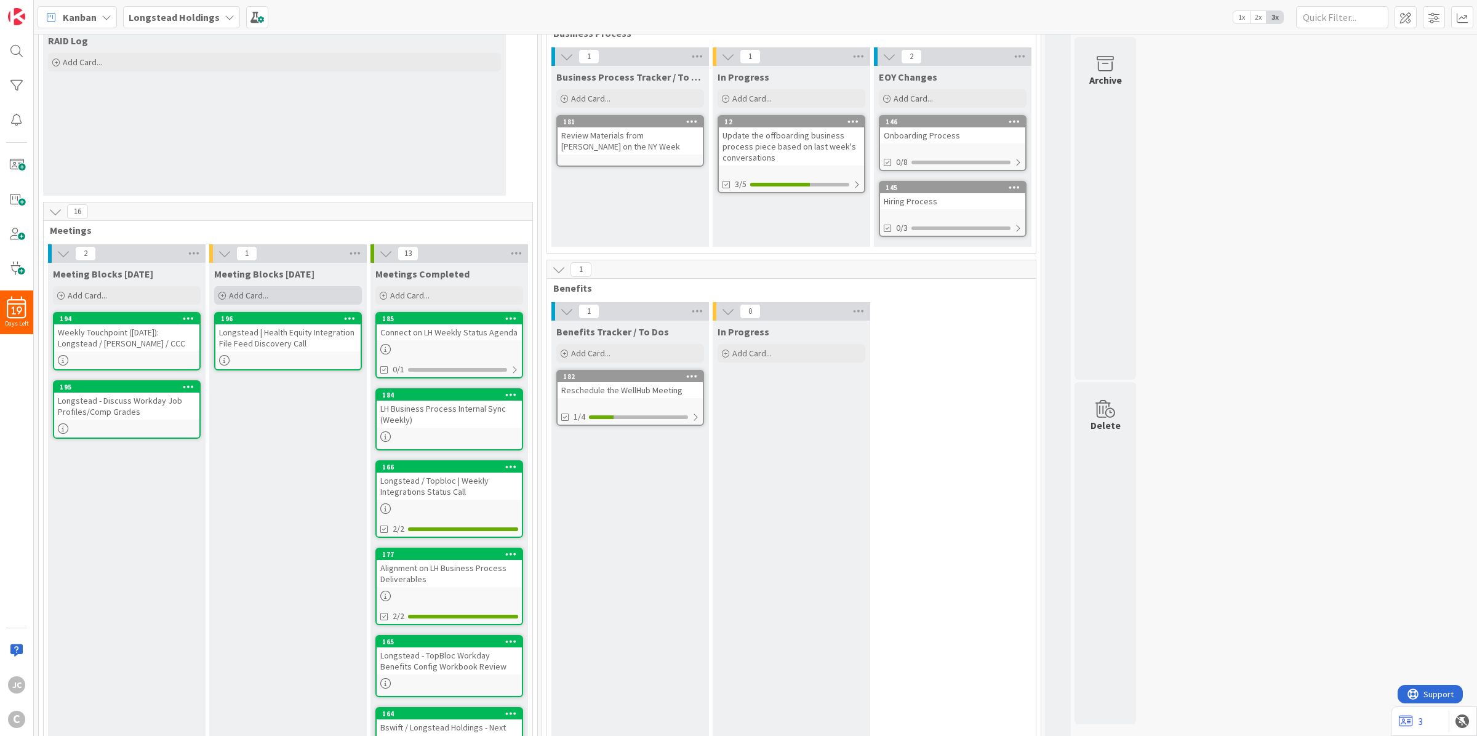
click at [280, 294] on div "Add Card..." at bounding box center [288, 295] width 148 height 18
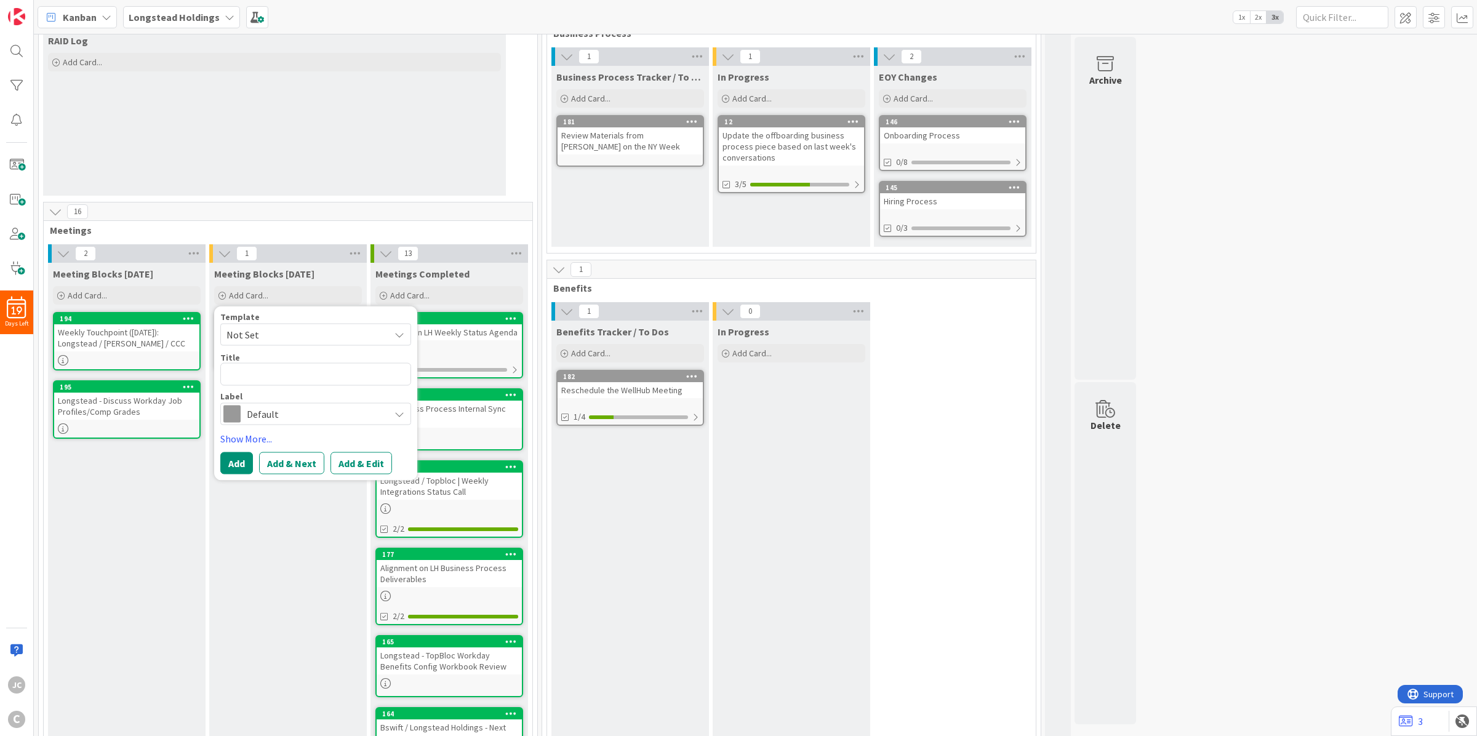
click at [299, 340] on span "Not Set" at bounding box center [303, 335] width 154 height 16
click at [296, 389] on span "Meetings" at bounding box center [325, 387] width 176 height 16
type textarea "x"
type textarea "Meetings"
click at [293, 370] on textarea "Meetings" at bounding box center [315, 374] width 191 height 23
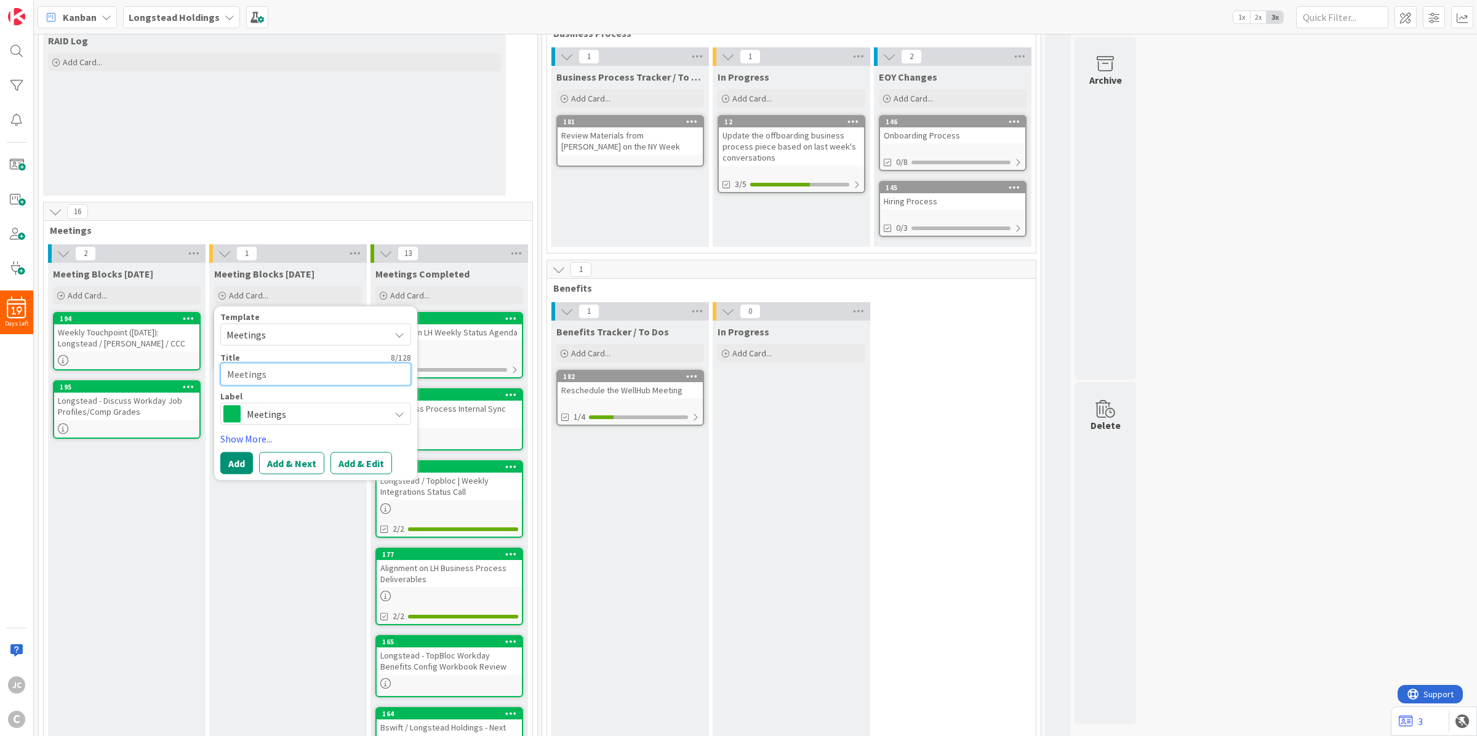
click at [293, 370] on textarea "Meetings" at bounding box center [315, 374] width 191 height 23
paste textarea "Longstead Holdings / Citadel - Employee Safety/Incident Management"
type textarea "x"
type textarea "Longstead Holdings / Citadel - Employee Safety/Incident Management"
click at [237, 463] on div "Template Meetings Not Set Meetings Edit Card Templates Title 66 / 128 Longstead…" at bounding box center [315, 401] width 191 height 177
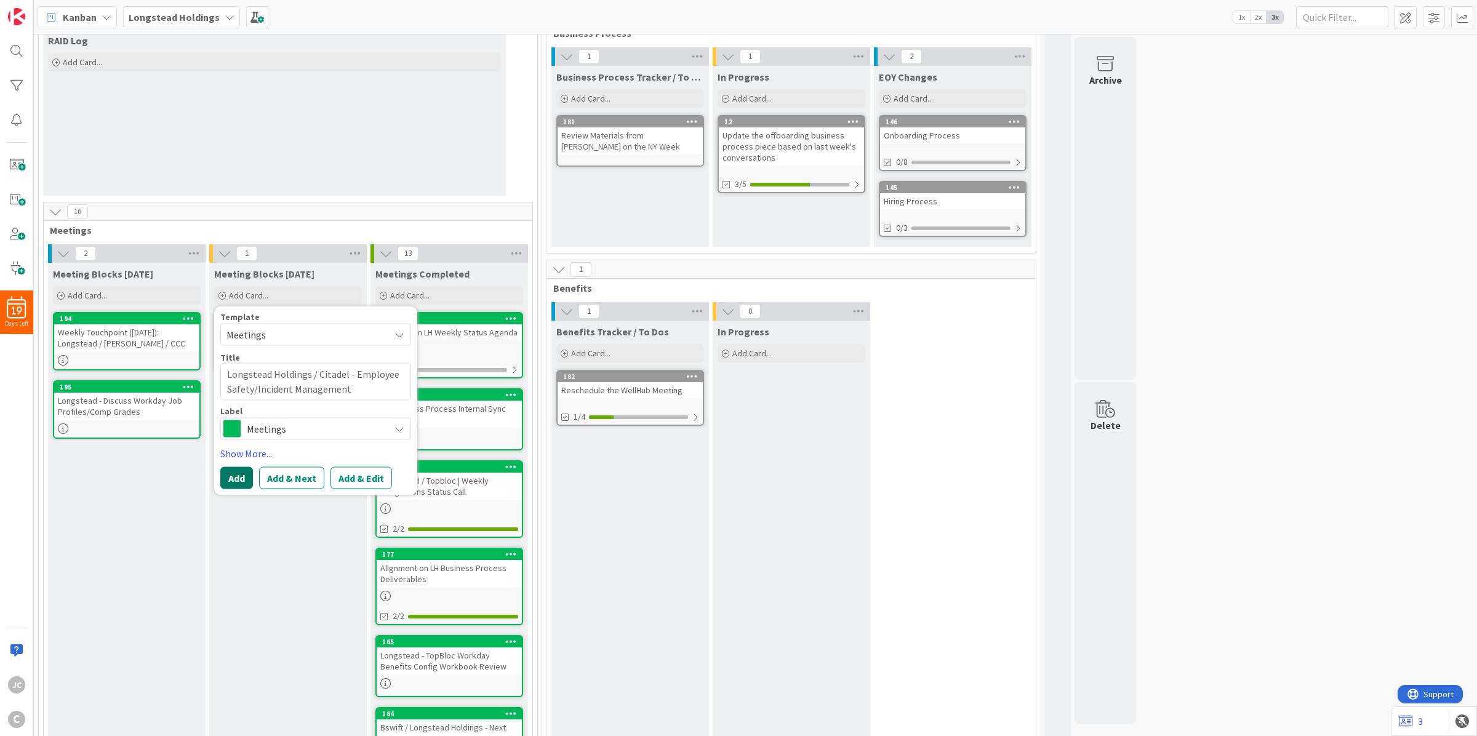
click at [240, 468] on button "Add" at bounding box center [236, 477] width 33 height 22
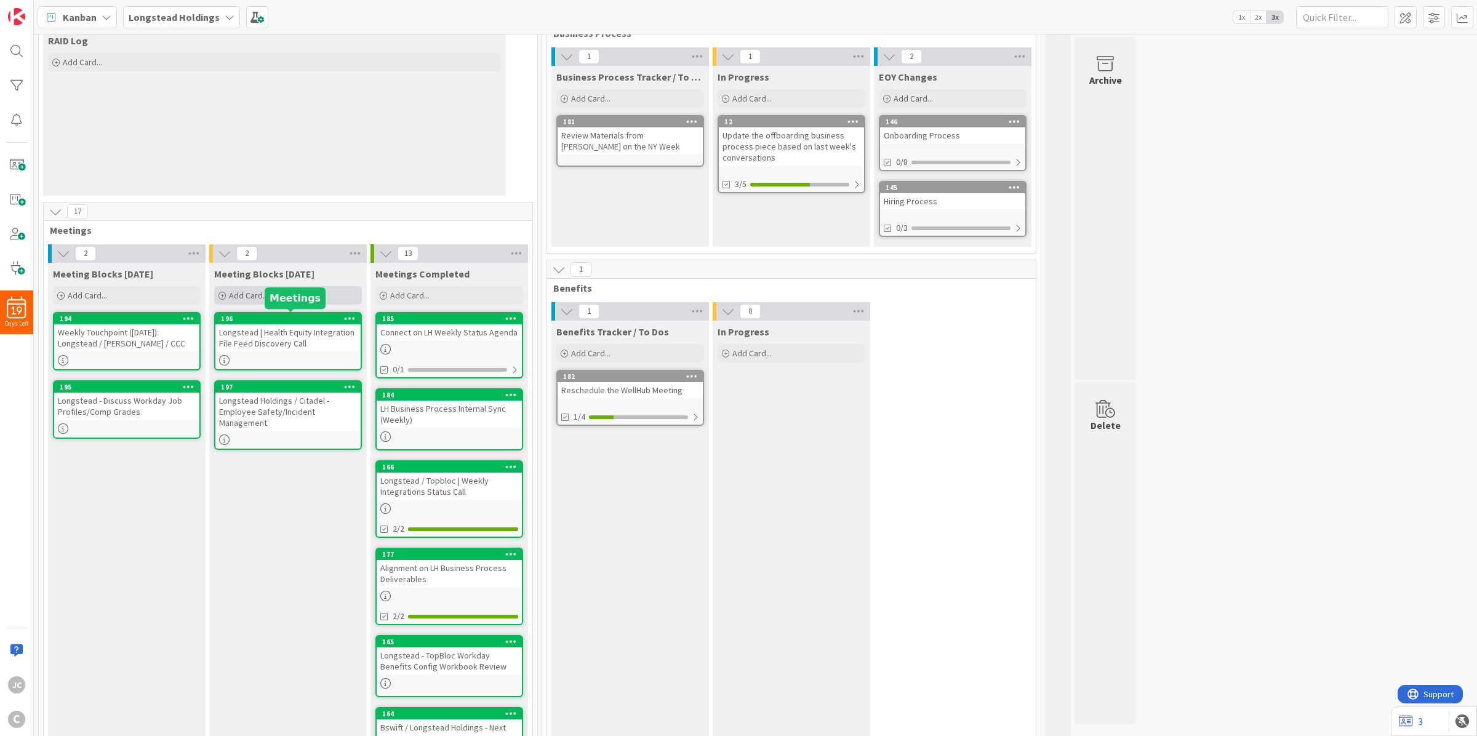
click at [269, 293] on div "Add Card..." at bounding box center [288, 295] width 148 height 18
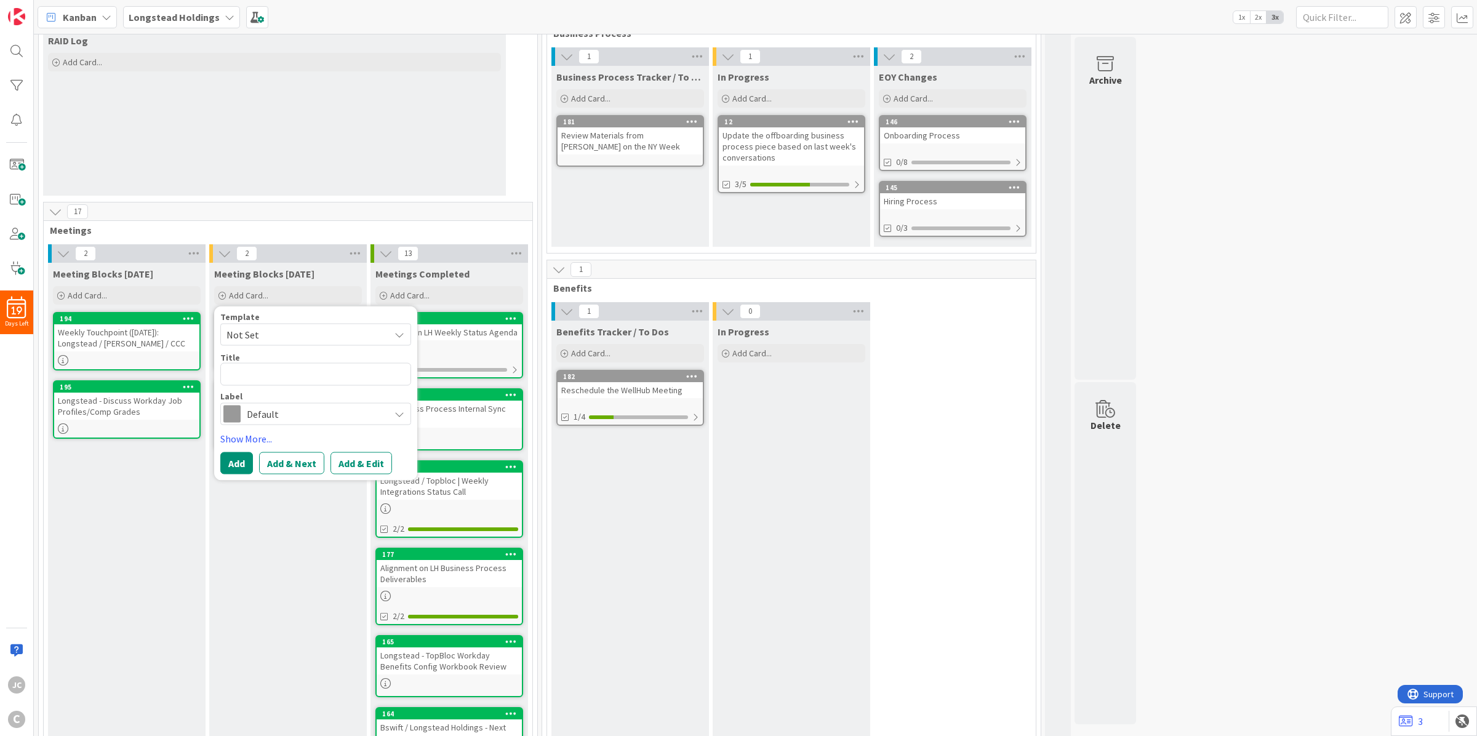
click at [281, 330] on span "Not Set" at bounding box center [303, 335] width 154 height 16
click at [279, 386] on span "Meetings" at bounding box center [325, 387] width 176 height 16
type textarea "x"
type textarea "Meetings"
click at [279, 372] on textarea "Meetings" at bounding box center [315, 374] width 191 height 23
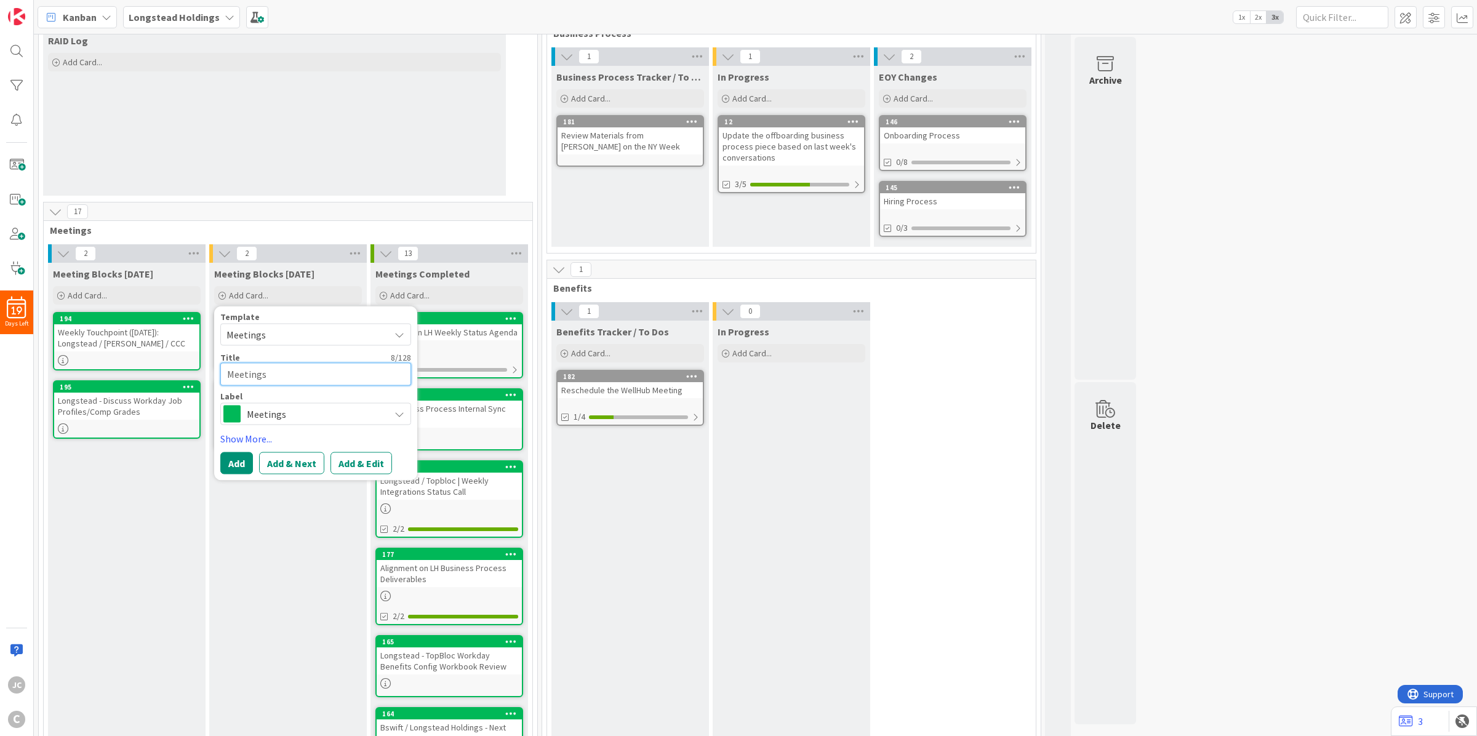
click at [279, 372] on textarea "Meetings" at bounding box center [315, 374] width 191 height 23
paste textarea "Longstead / Topbloc | Weekly Integrations Status Call"
type textarea "x"
type textarea "Longstead / Topbloc | Weekly Integrations Status Call"
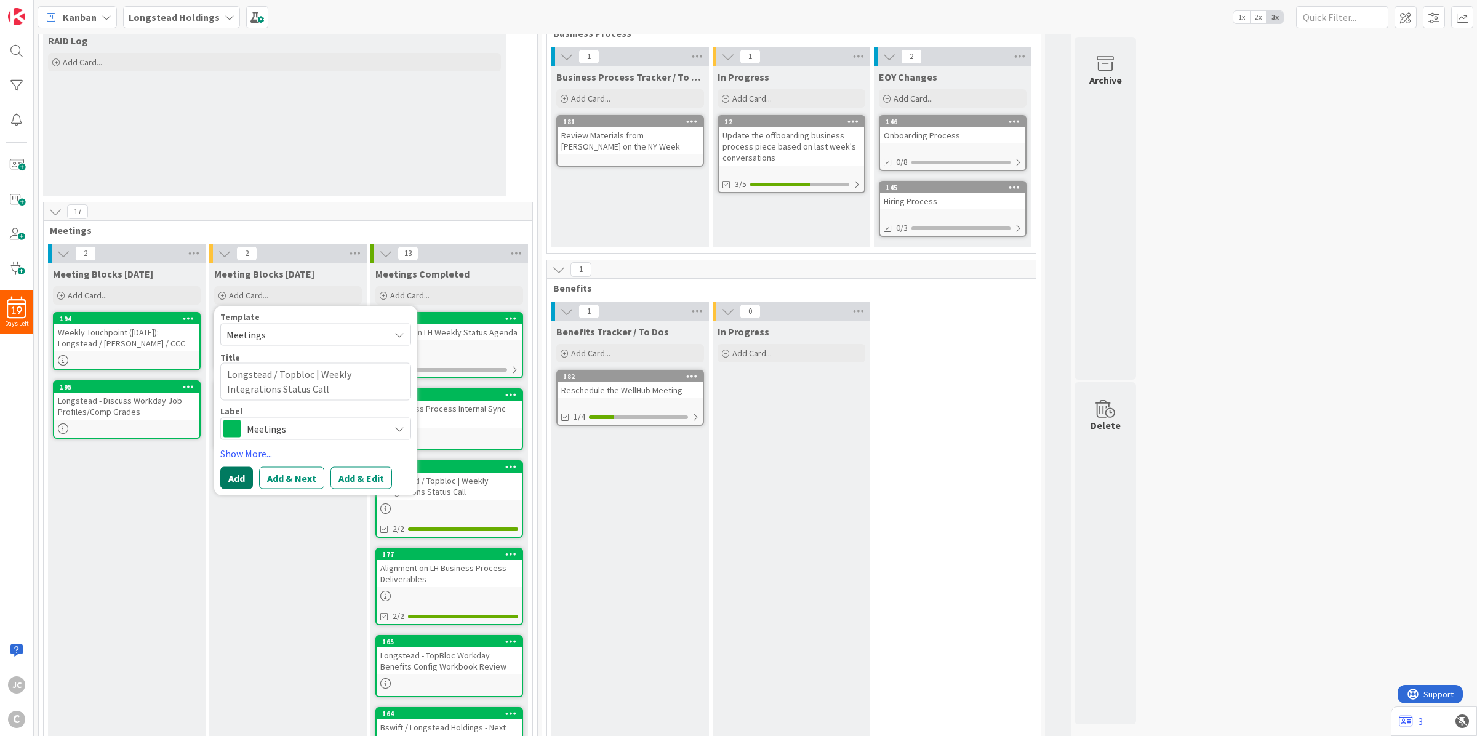
click at [235, 474] on button "Add" at bounding box center [236, 477] width 33 height 22
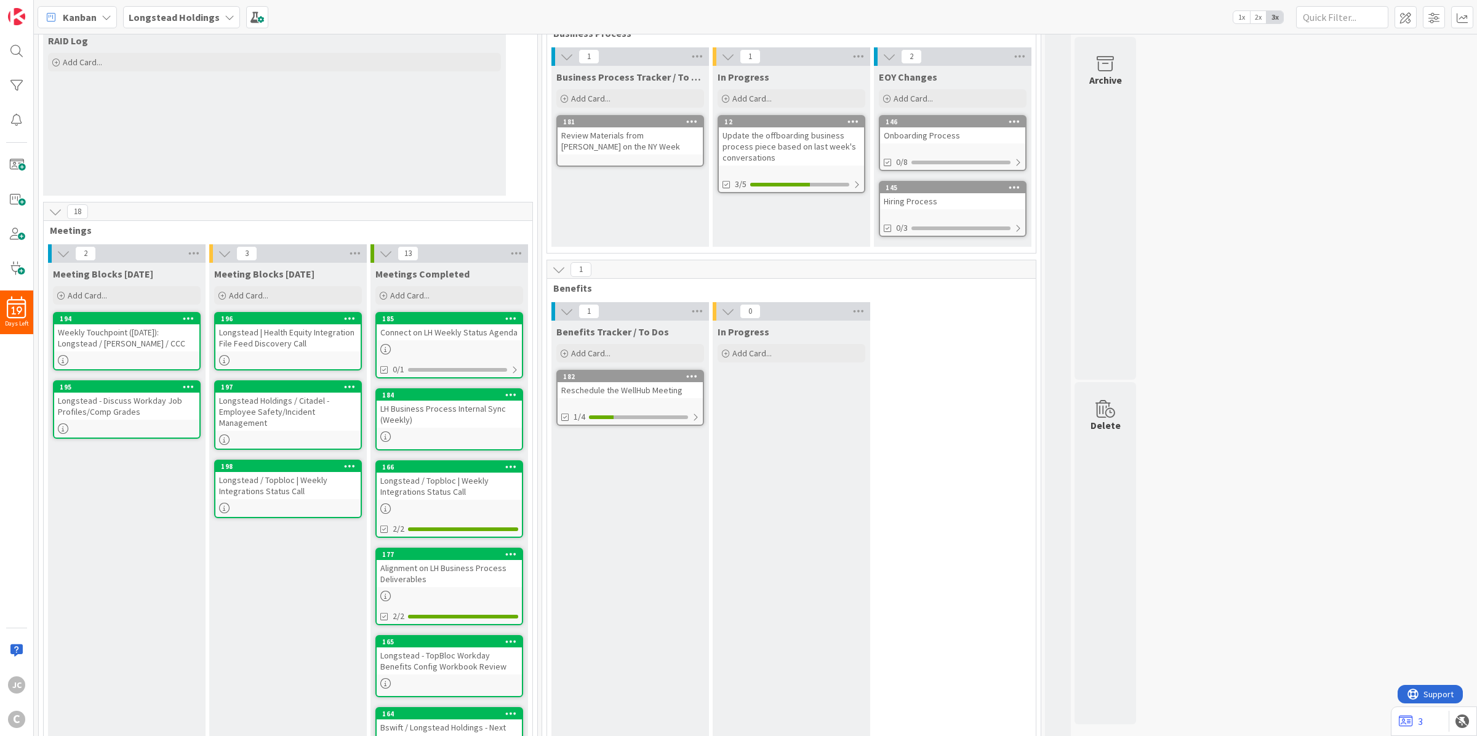
click at [272, 576] on div "Meeting Blocks [DATE] Add Card... Template Not Set Not Set Meetings Edit Card T…" at bounding box center [288, 695] width 158 height 864
click at [294, 281] on div "Meeting Blocks [DATE] Add Card... Template Not Set Not Set Meetings Edit Card T…" at bounding box center [288, 285] width 158 height 44
click at [289, 293] on div "Add Card..." at bounding box center [288, 295] width 148 height 18
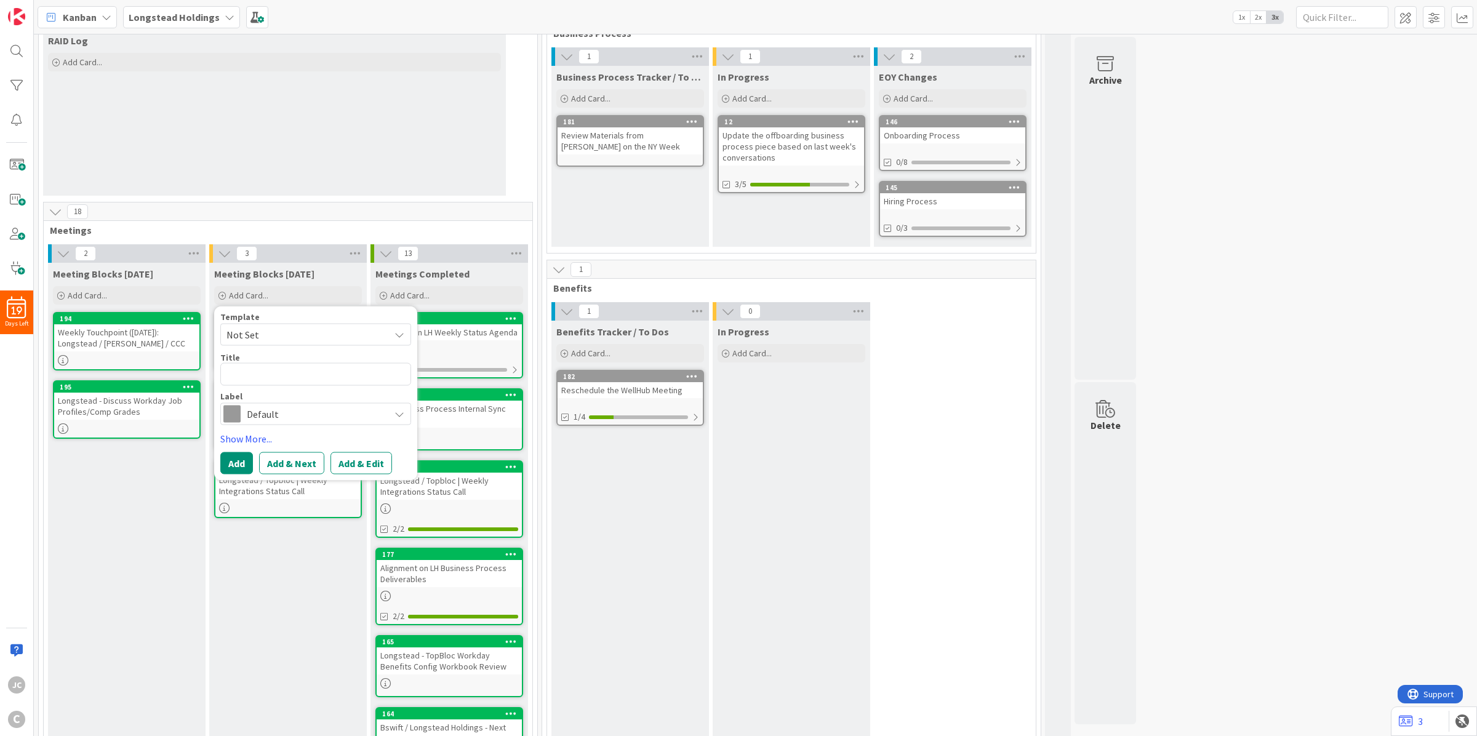
click at [282, 337] on span "Not Set" at bounding box center [303, 335] width 154 height 16
click at [284, 394] on link "Meetings" at bounding box center [322, 386] width 202 height 23
type textarea "x"
type textarea "Meetings"
click at [284, 373] on textarea "Meetings" at bounding box center [315, 374] width 191 height 23
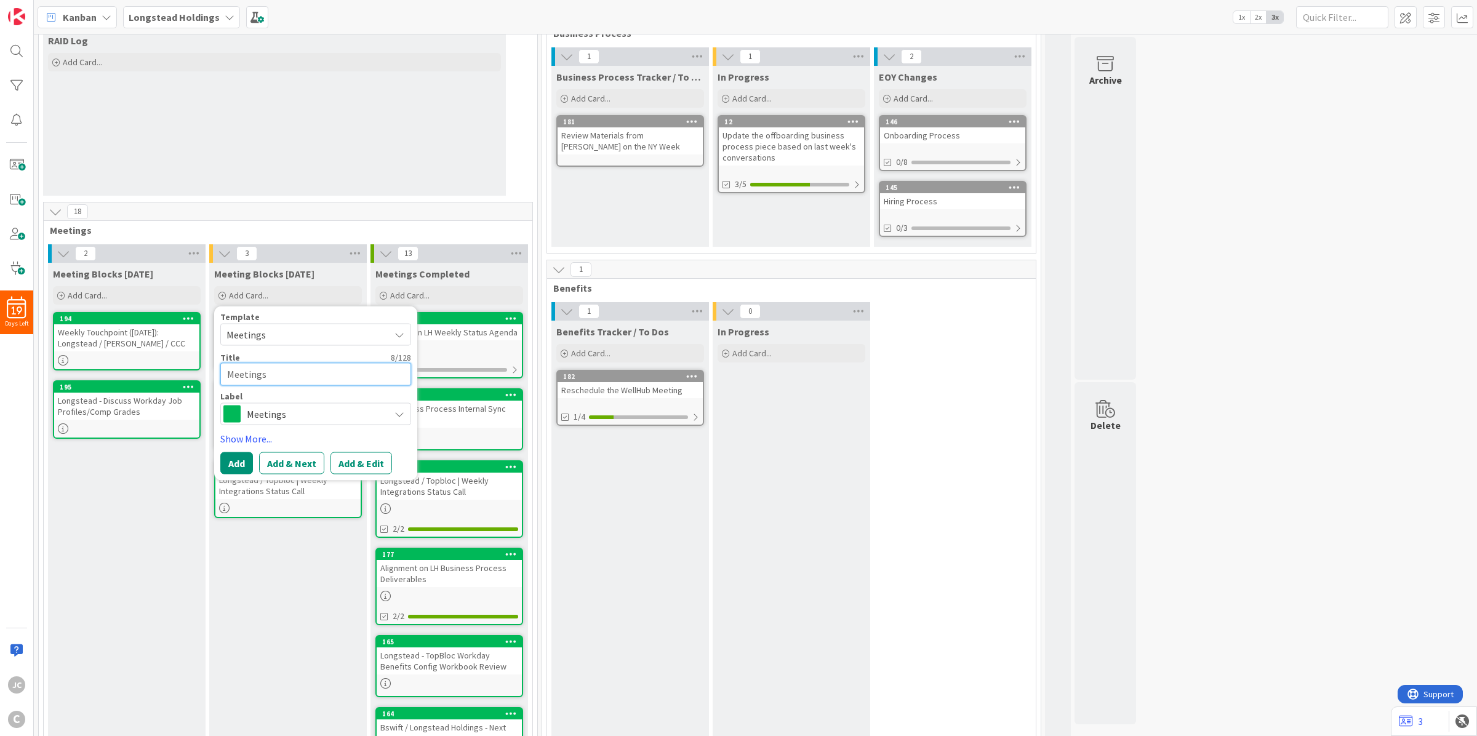
click at [284, 373] on textarea "Meetings" at bounding box center [315, 374] width 191 height 23
paste textarea "Review: Employee Offboarding Business Proces"
type textarea "x"
type textarea "Review: Employee Offboarding Business Process"
click at [247, 484] on button "Add" at bounding box center [236, 477] width 33 height 22
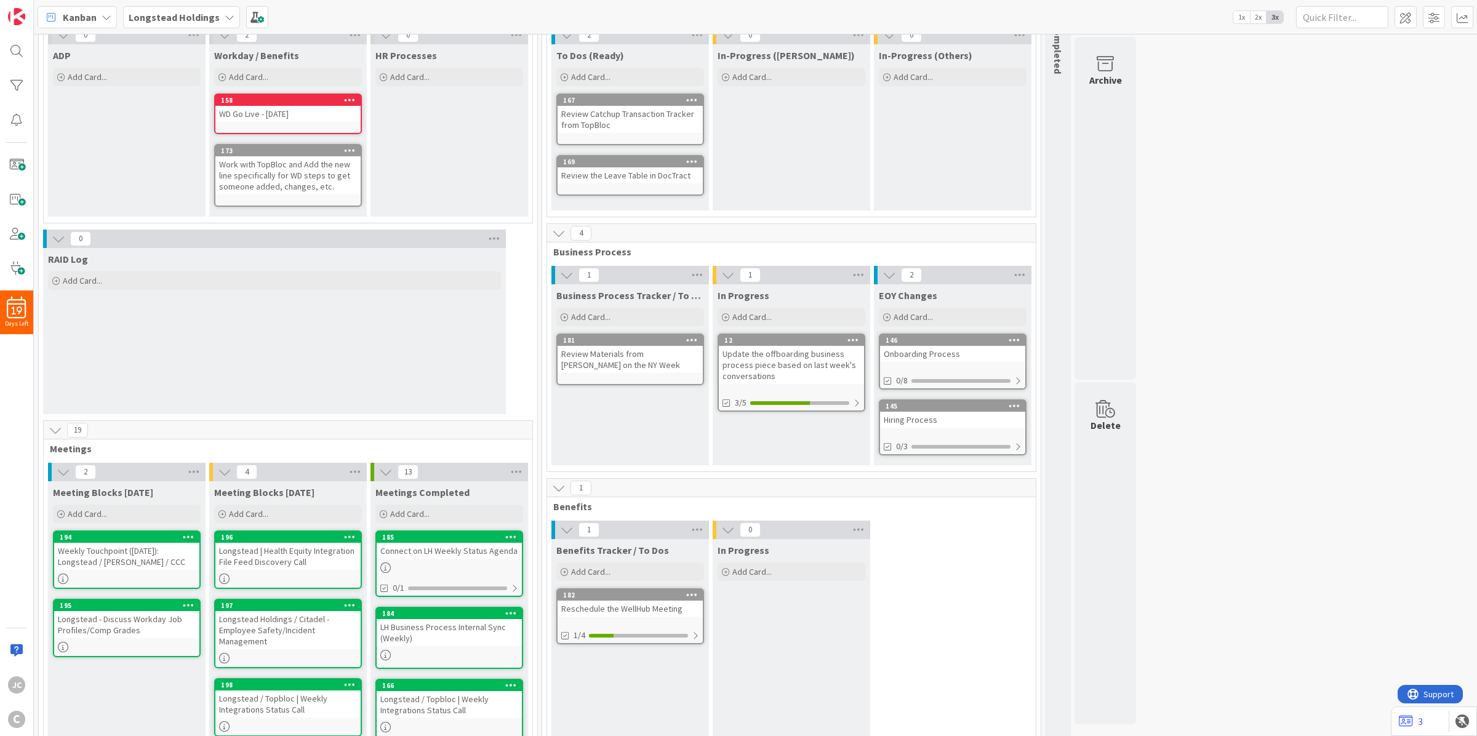
scroll to position [95, 0]
click at [378, 471] on button at bounding box center [386, 473] width 16 height 16
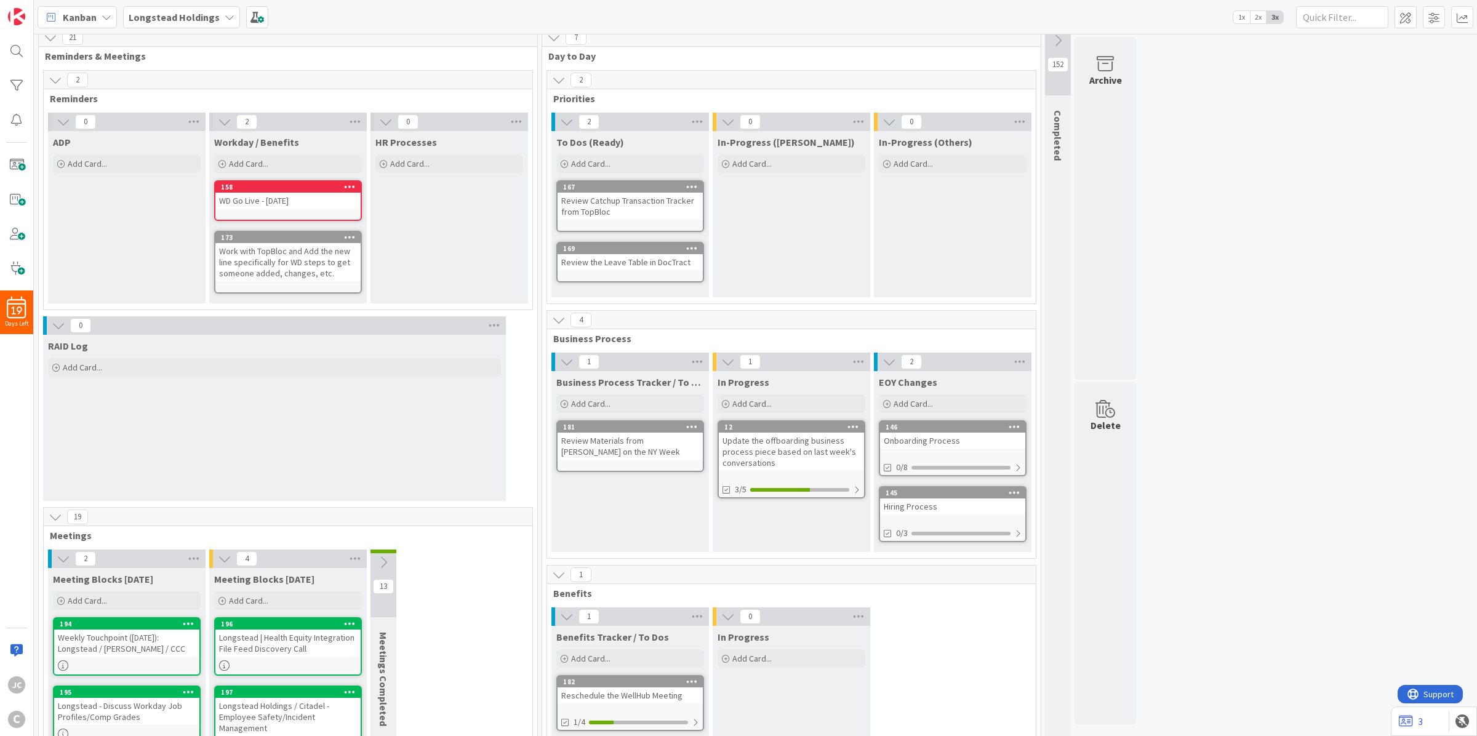
scroll to position [0, 0]
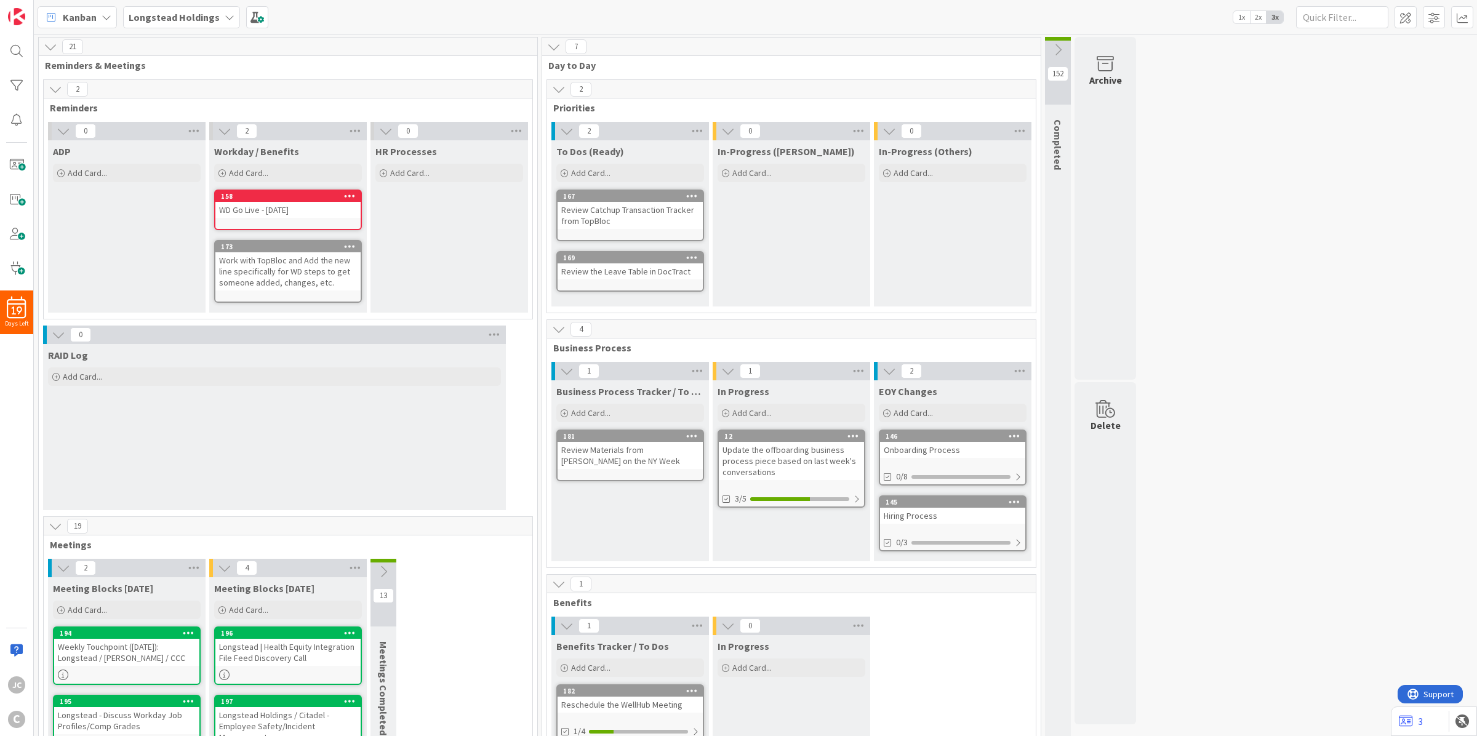
click at [1064, 47] on icon at bounding box center [1058, 50] width 14 height 14
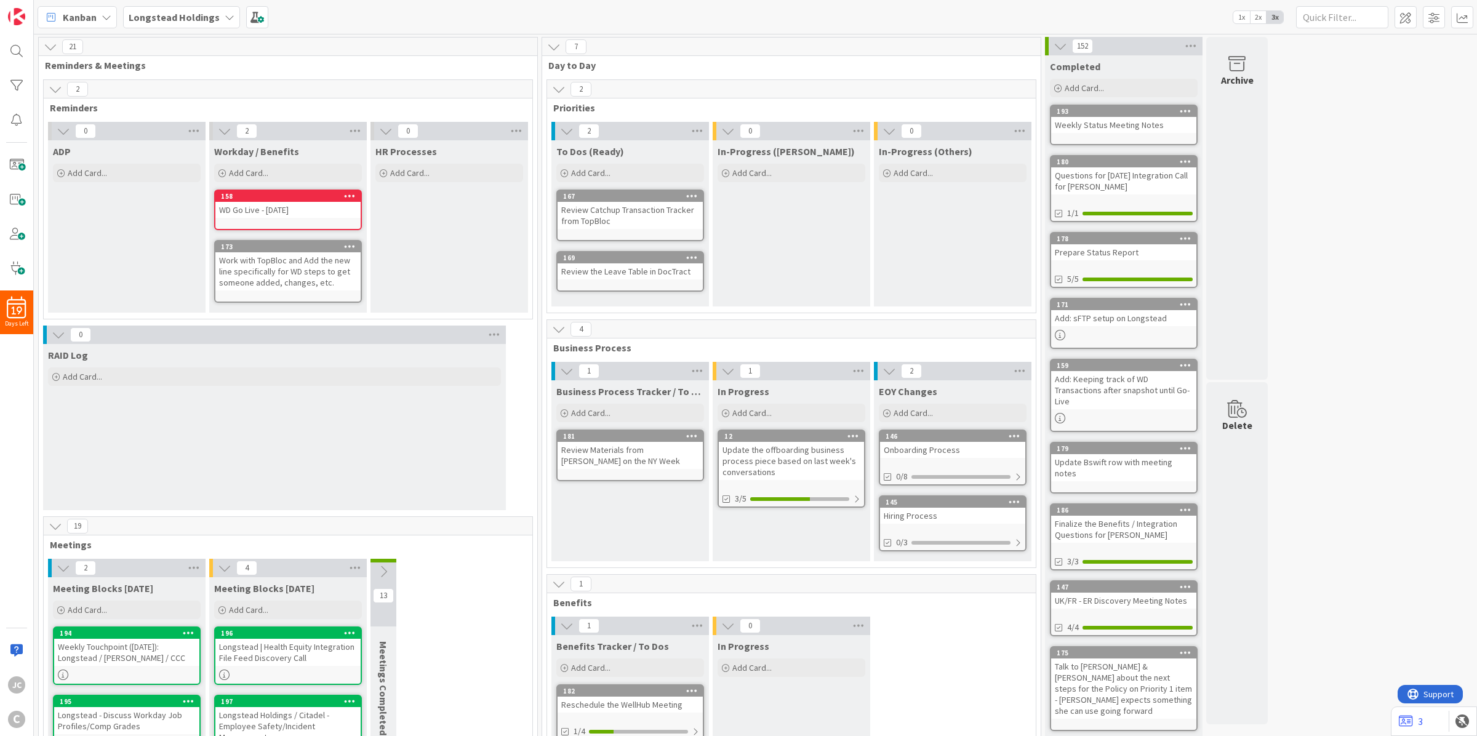
click at [1053, 53] on button at bounding box center [1060, 46] width 16 height 16
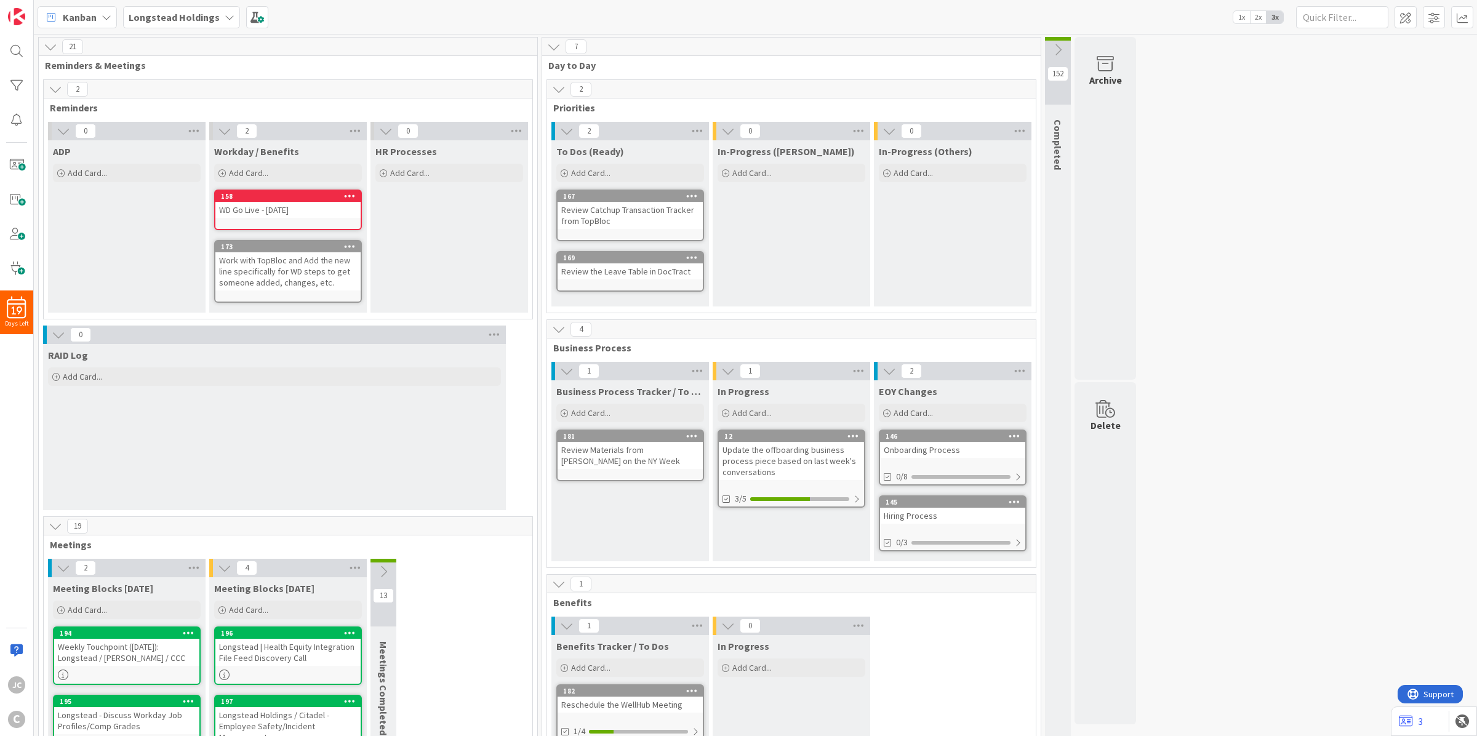
scroll to position [154, 0]
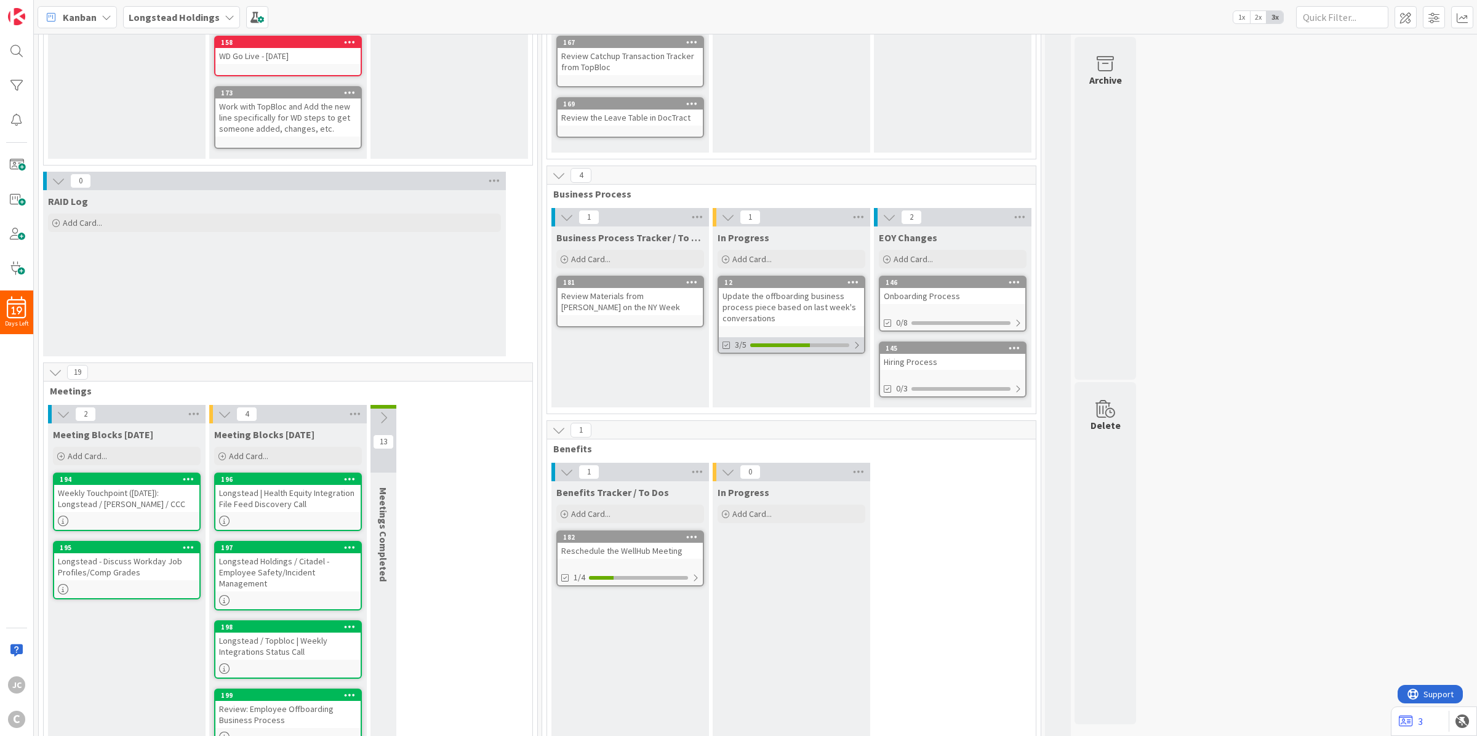
click at [860, 345] on div at bounding box center [856, 345] width 7 height 10
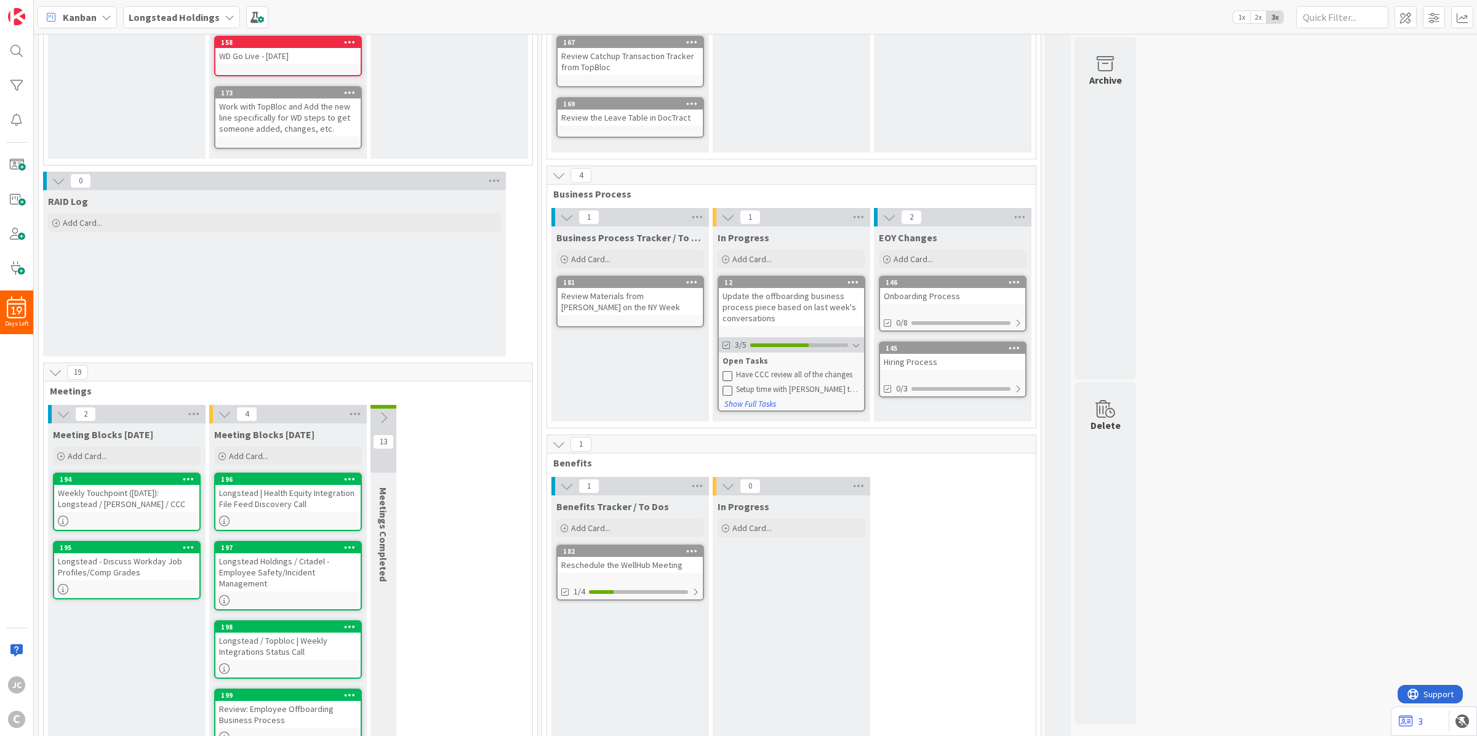
click at [860, 345] on div at bounding box center [856, 345] width 9 height 10
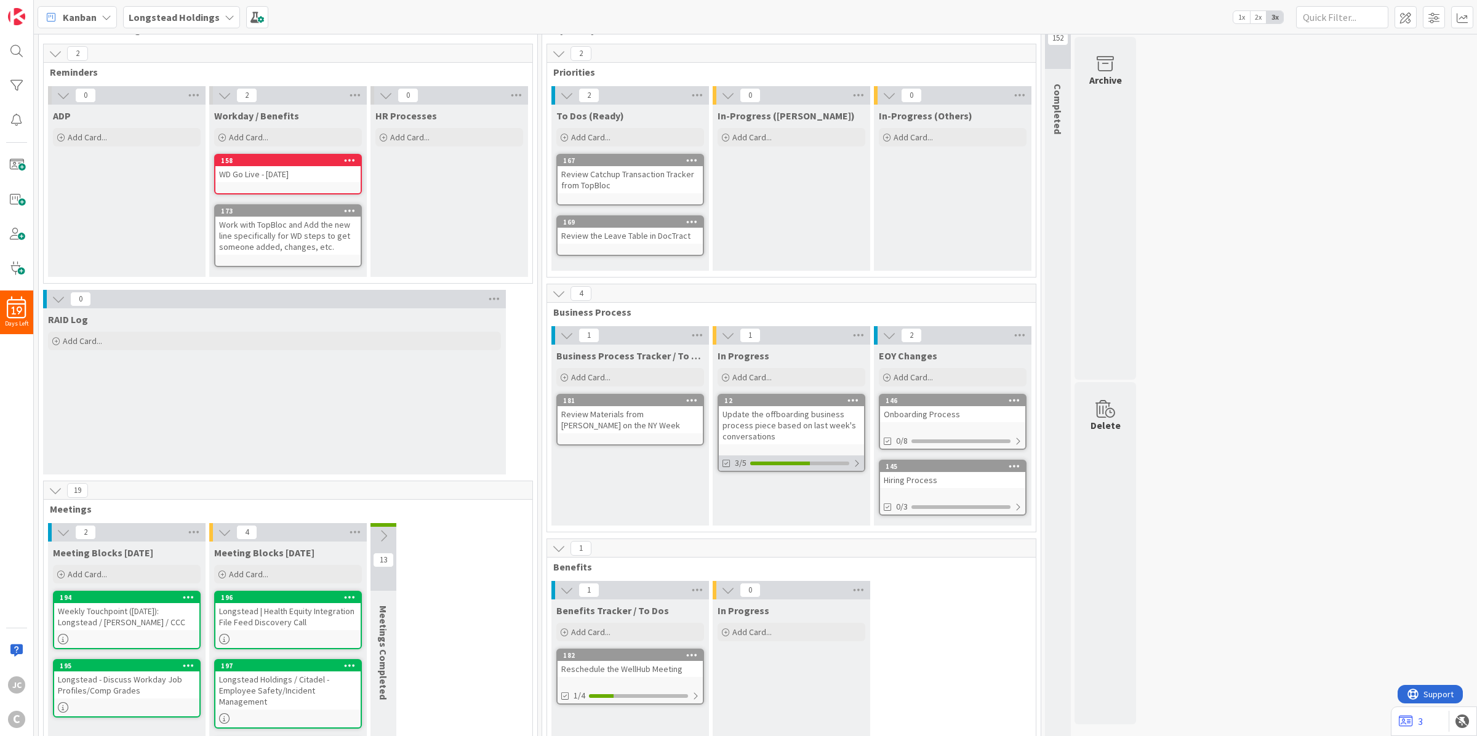
scroll to position [0, 0]
